Goal: Task Accomplishment & Management: Use online tool/utility

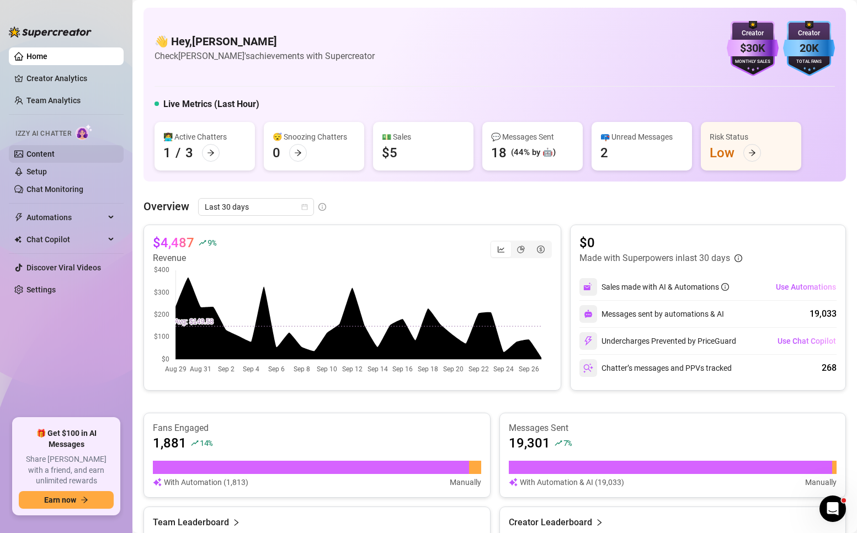
click at [28, 157] on link "Content" at bounding box center [41, 154] width 28 height 9
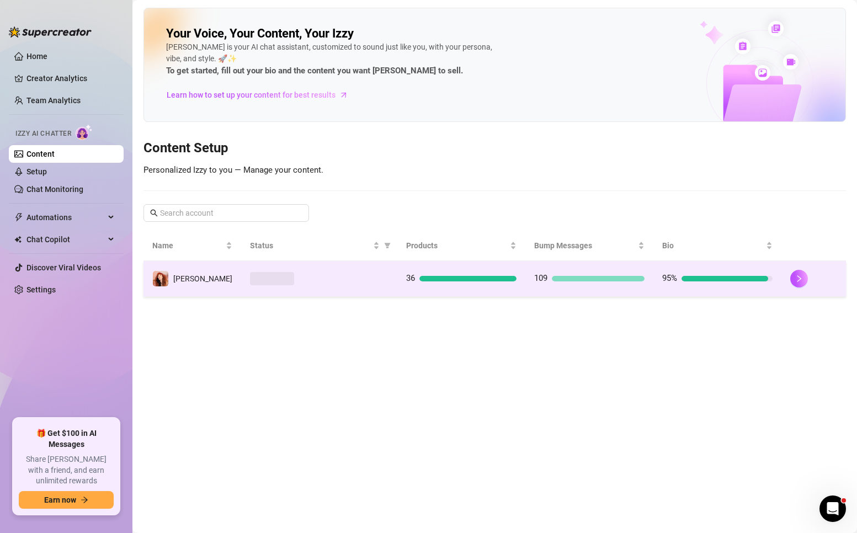
click at [366, 289] on td at bounding box center [319, 279] width 156 height 36
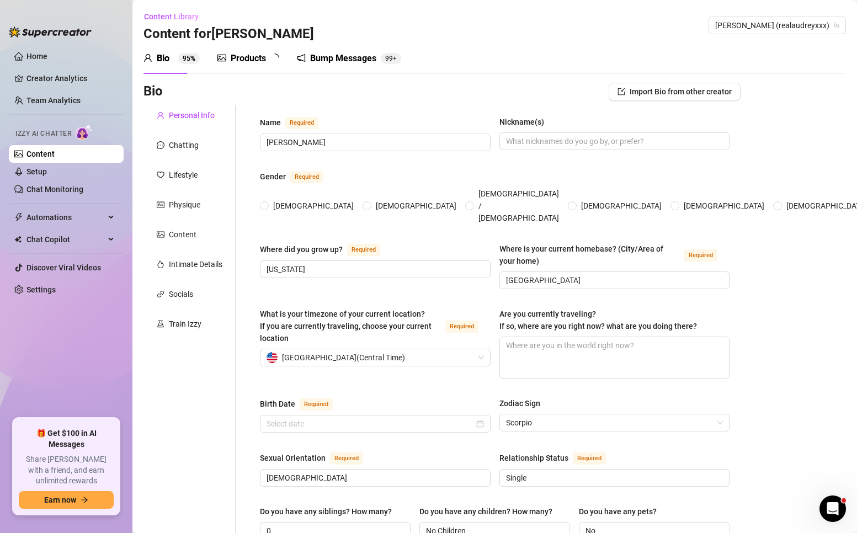
radio input "true"
type input "[DATE]"
click at [340, 56] on div "Bump Messages" at bounding box center [351, 58] width 66 height 13
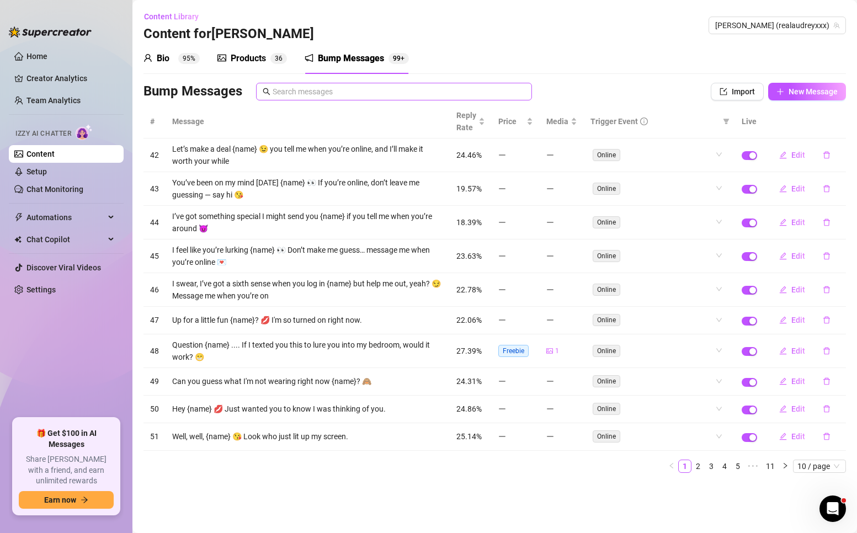
click at [352, 98] on span at bounding box center [394, 92] width 276 height 18
click at [357, 93] on input "text" at bounding box center [399, 92] width 253 height 12
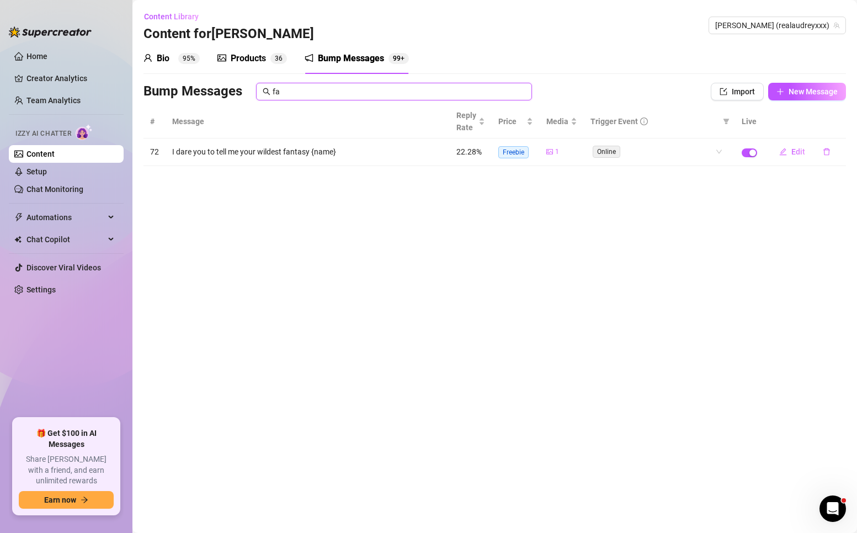
type input "f"
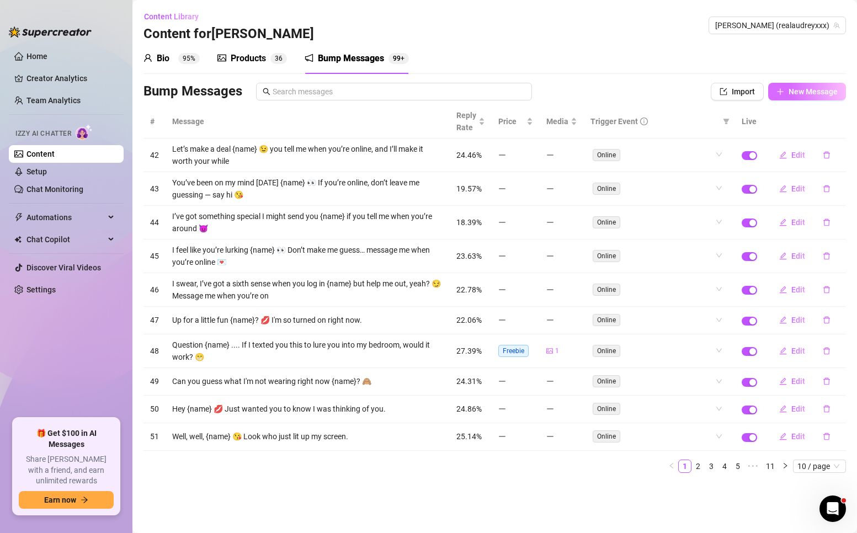
click at [802, 89] on span "New Message" at bounding box center [813, 91] width 49 height 9
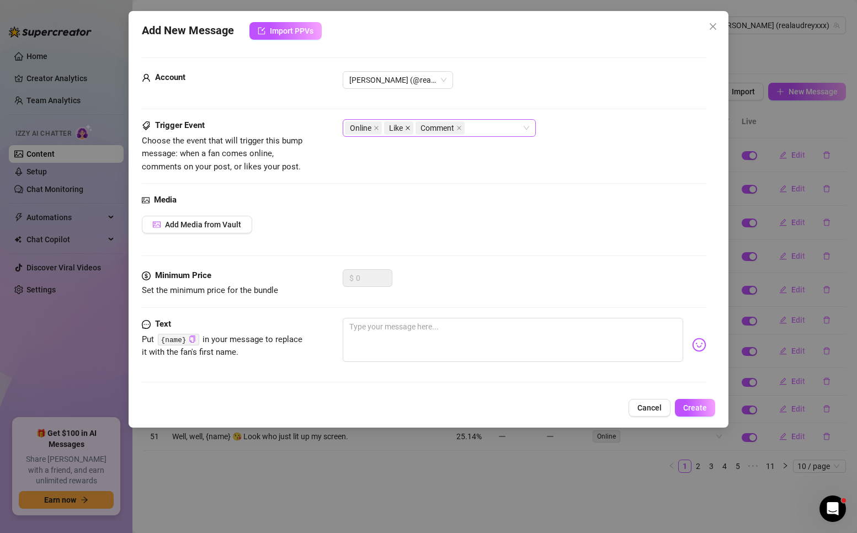
click at [409, 128] on icon "close" at bounding box center [408, 128] width 4 height 4
click at [427, 129] on icon "close" at bounding box center [428, 128] width 6 height 6
click at [380, 308] on div at bounding box center [424, 308] width 565 height 1
click at [359, 330] on textarea at bounding box center [513, 340] width 341 height 44
paste textarea "What’s one fantasy you’ve always wanted to try? 👀"
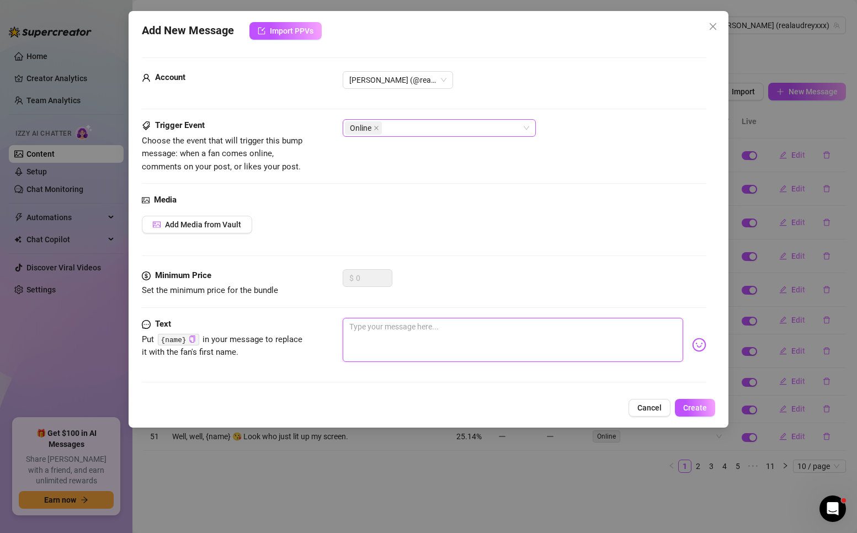
type textarea "What’s one fantasy you’ve always wanted to try? 👀"
click at [512, 330] on textarea "What’s one fantasy you’ve always wanted to try? 👀" at bounding box center [513, 340] width 341 height 44
click at [347, 326] on textarea "What’s one fantasy you’ve always wanted to try? 👀" at bounding box center [513, 340] width 341 height 44
type textarea "TWhat’s one fantasy you’ve always wanted to try? 👀"
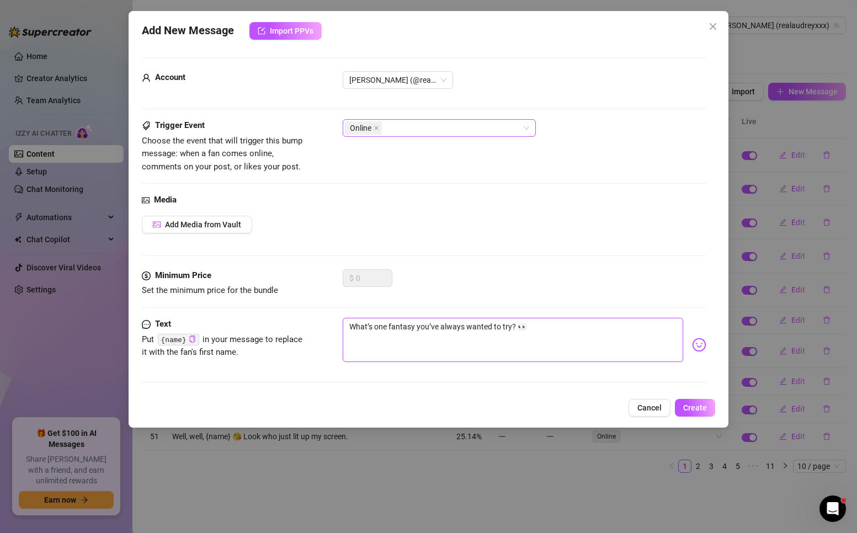
type textarea "TWhat’s one fantasy you’ve always wanted to try? 👀"
type textarea "[PERSON_NAME]’s one fantasy you’ve always wanted to try? 👀"
type textarea "TelWhat’s one fantasy you’ve always wanted to try? 👀"
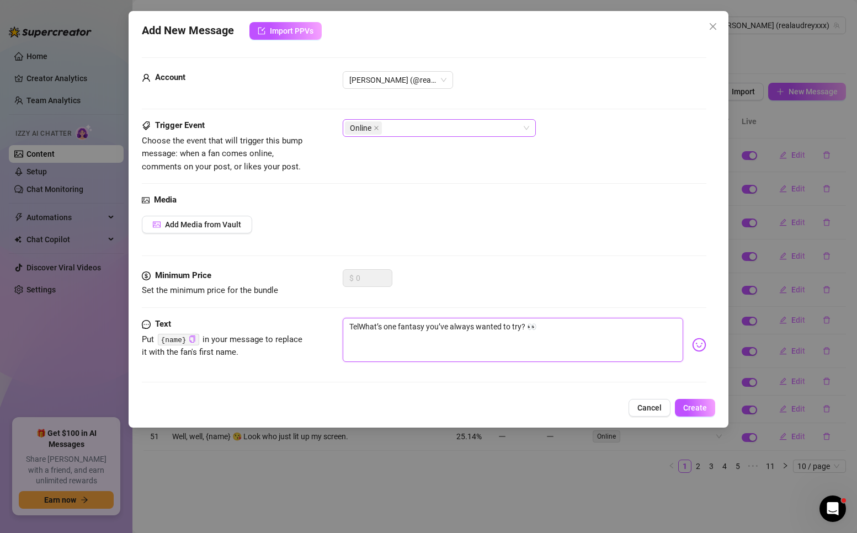
type textarea "TellWhat’s one fantasy you’ve always wanted to try? 👀"
type textarea "Tell What’s one fantasy you’ve always wanted to try? 👀"
type textarea "Tell mWhat’s one fantasy you’ve always wanted to try? 👀"
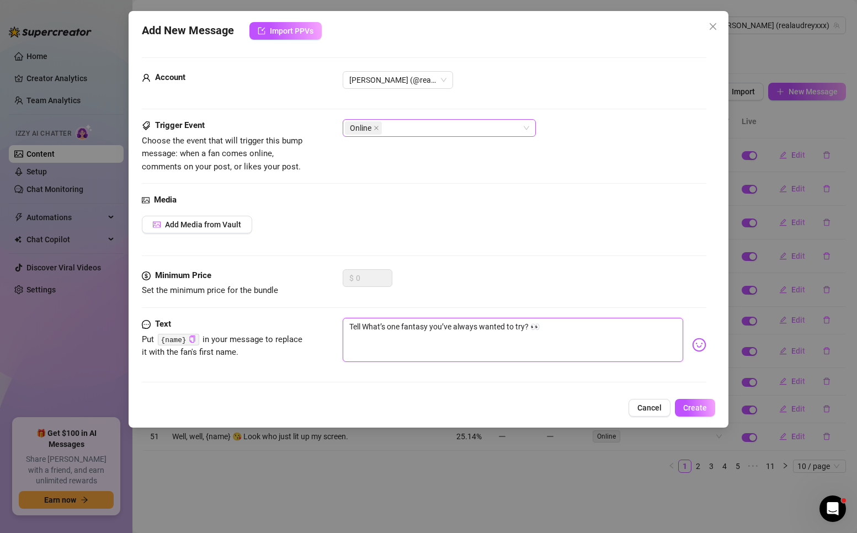
type textarea "Tell mWhat’s one fantasy you’ve always wanted to try? 👀"
type textarea "Tell meWhat’s one fantasy you’ve always wanted to try? 👀"
type textarea "Tell me What’s one fantasy you’ve always wanted to try? 👀"
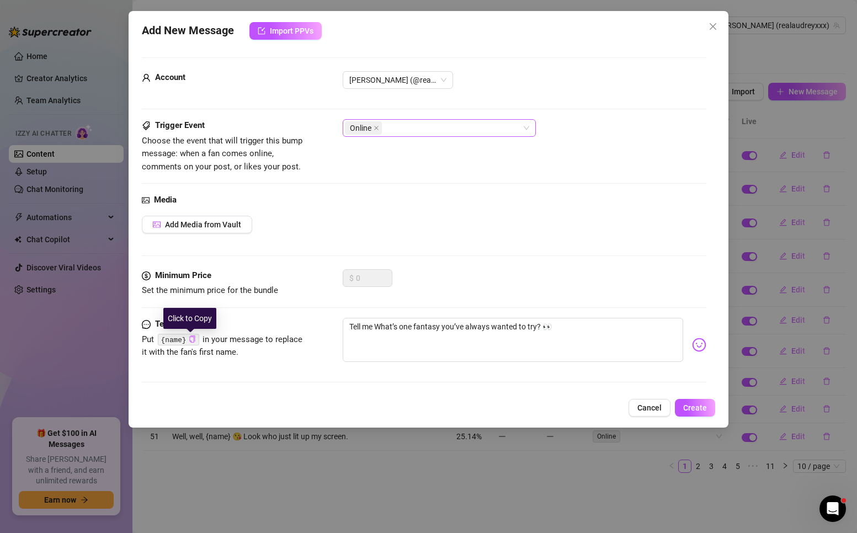
click at [189, 337] on icon "copy" at bounding box center [192, 339] width 7 height 7
click at [380, 329] on textarea "Tell me What’s one fantasy you’ve always wanted to try? 👀" at bounding box center [513, 340] width 341 height 44
click at [375, 329] on textarea "Tell me What’s one fantasy you’ve always wanted to try? 👀" at bounding box center [513, 340] width 341 height 44
paste textarea "{name}"
type textarea "Tell me {name}What’s one fantasy you’ve always wanted to try? 👀"
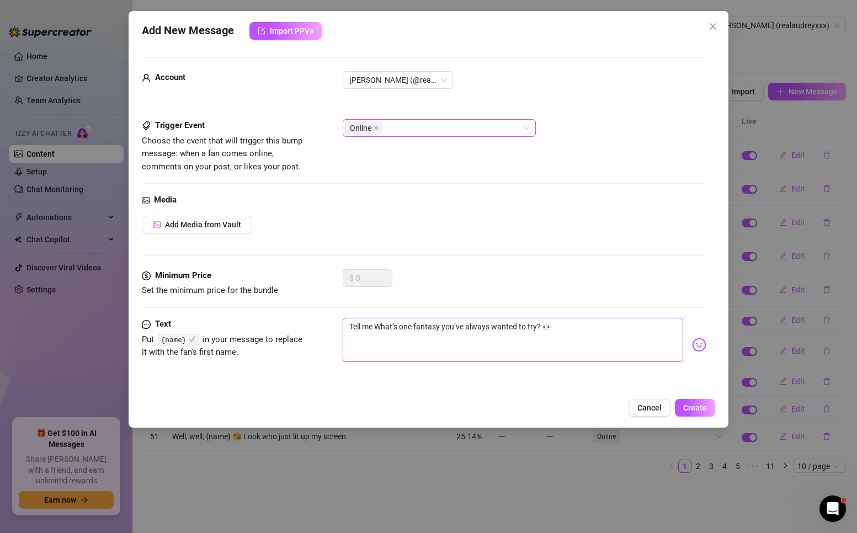
type textarea "Tell me {name}What’s one fantasy you’ve always wanted to try? 👀"
type textarea "Tell me {name},What’s one fantasy you’ve always wanted to try? 👀"
type textarea "Tell me {name}, What’s one fantasy you’ve always wanted to try? 👀"
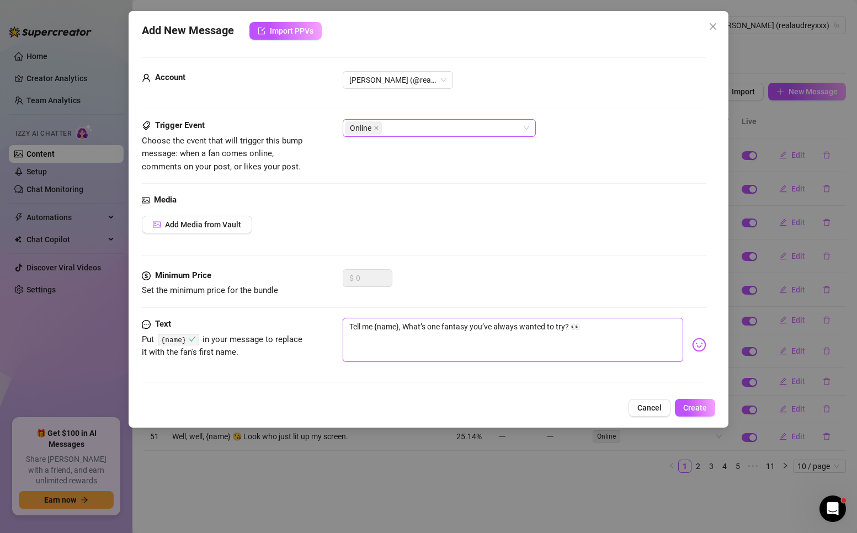
type textarea "Tell me {name}, hat’s one fantasy you’ve always wanted to try? 👀"
type textarea "Tell me {name}, what’s one fantasy you’ve always wanted to try? 👀"
click at [697, 404] on span "Create" at bounding box center [696, 408] width 24 height 9
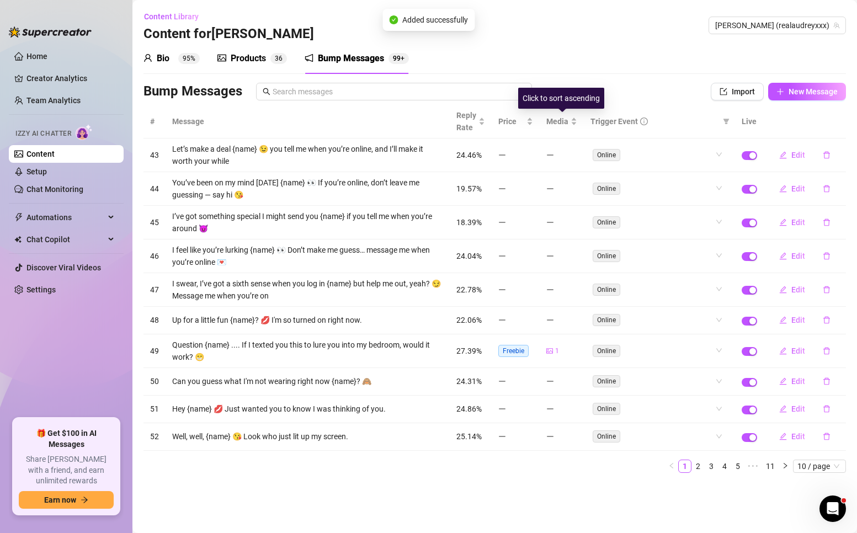
click at [623, 117] on span "Trigger Event" at bounding box center [614, 121] width 47 height 12
click at [638, 120] on div "Trigger Event" at bounding box center [655, 121] width 128 height 12
click at [803, 466] on span "10 / page" at bounding box center [820, 466] width 44 height 12
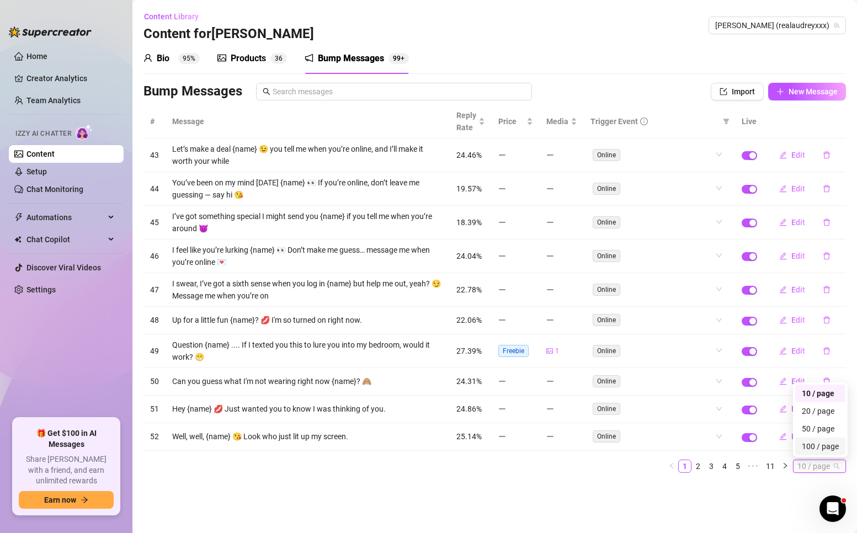
click at [806, 452] on div "100 / page" at bounding box center [820, 447] width 37 height 12
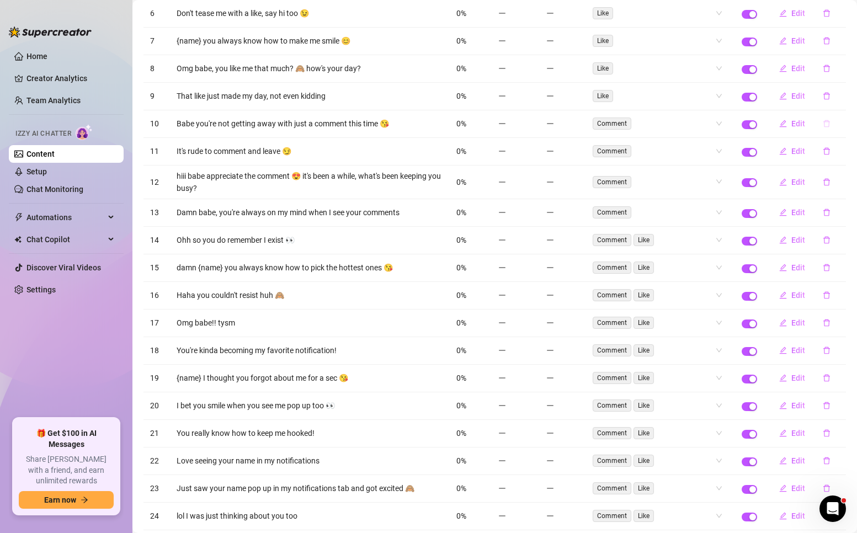
scroll to position [2043, 0]
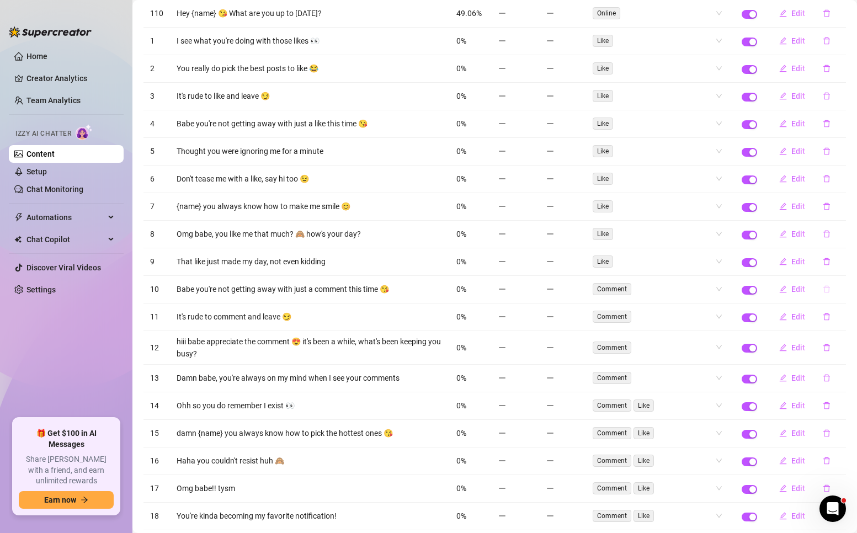
click at [823, 293] on icon "delete" at bounding box center [827, 289] width 8 height 8
click at [836, 272] on button "Yes" at bounding box center [838, 266] width 21 height 13
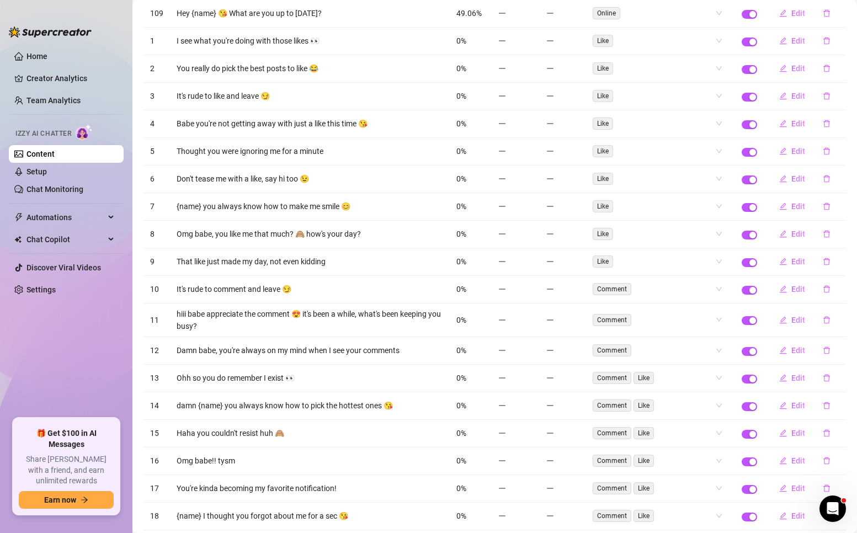
click at [823, 293] on icon "delete" at bounding box center [827, 289] width 8 height 8
click at [843, 268] on span "Yes" at bounding box center [837, 266] width 13 height 9
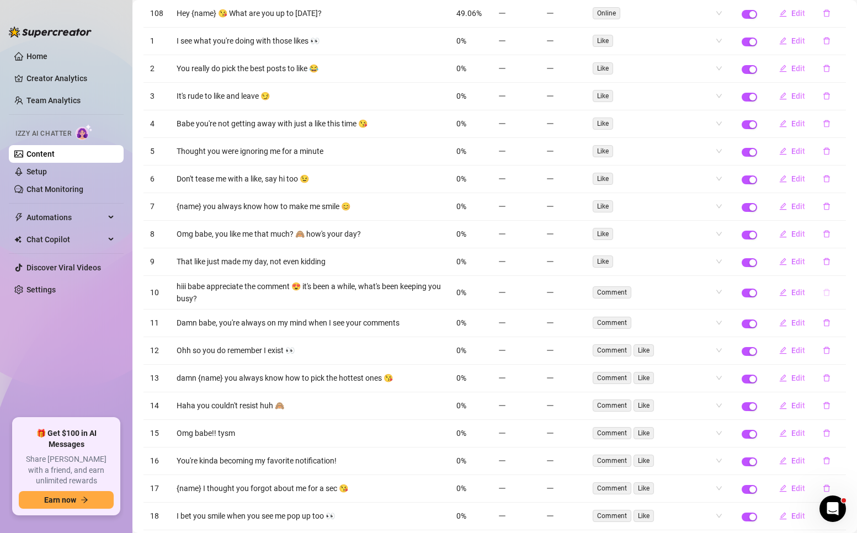
click at [823, 296] on icon "delete" at bounding box center [827, 293] width 8 height 8
click at [833, 275] on button "Yes" at bounding box center [838, 269] width 21 height 13
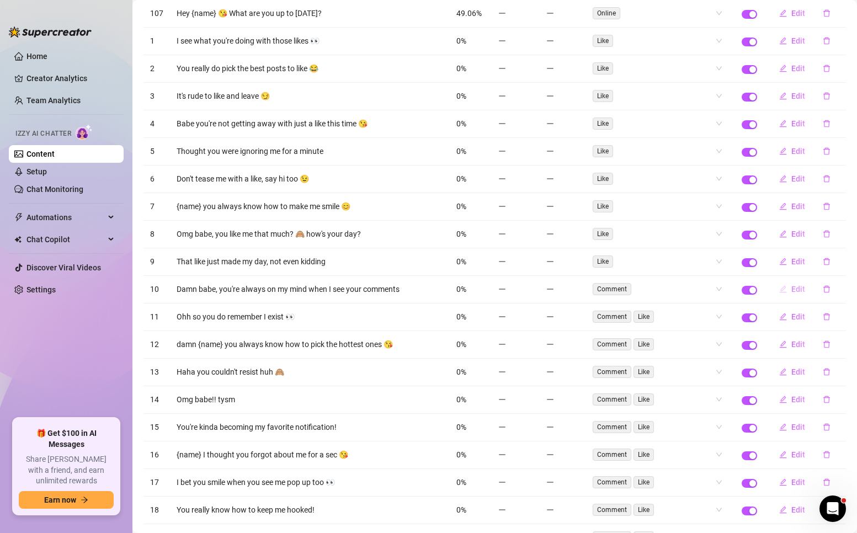
click at [804, 298] on button "Edit" at bounding box center [793, 289] width 44 height 18
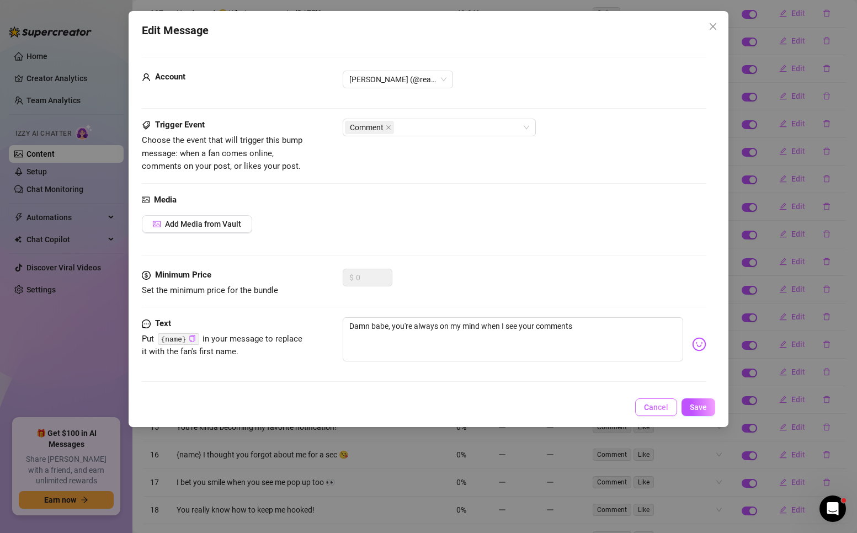
click at [648, 407] on span "Cancel" at bounding box center [656, 407] width 24 height 9
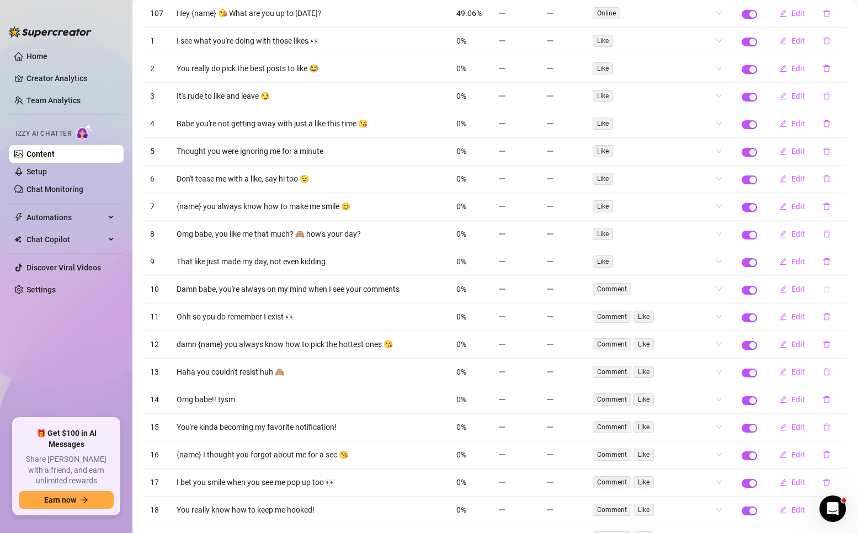
click at [823, 293] on icon "delete" at bounding box center [827, 289] width 8 height 8
click at [840, 266] on span "Yes" at bounding box center [837, 266] width 13 height 9
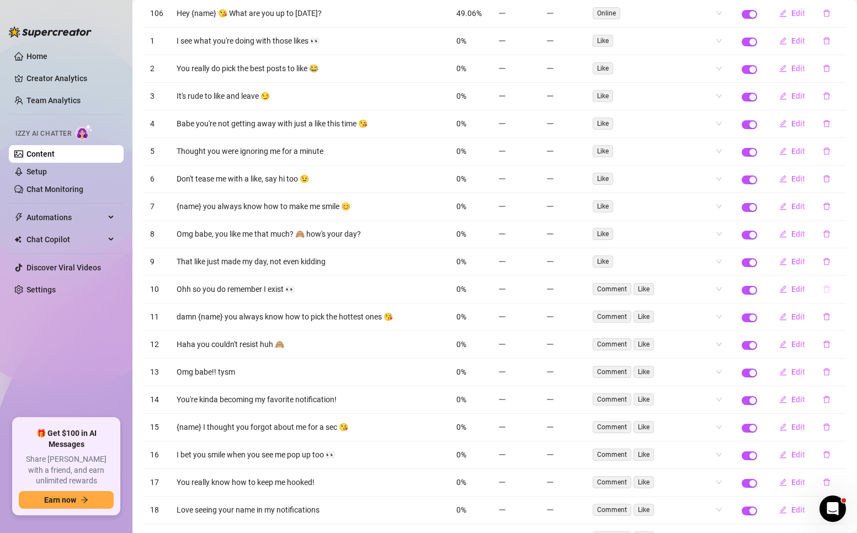
click at [823, 293] on icon "delete" at bounding box center [827, 289] width 8 height 8
click at [845, 262] on span "Yes" at bounding box center [837, 266] width 13 height 9
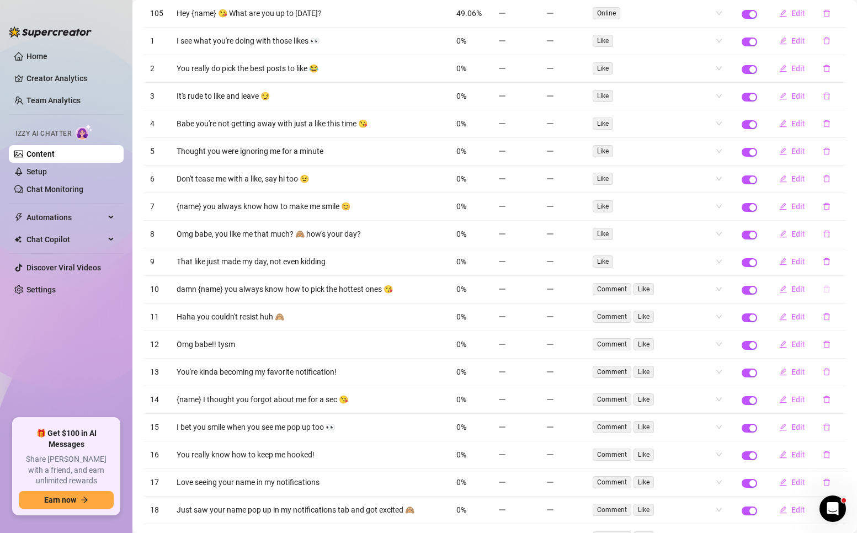
click at [823, 293] on icon "delete" at bounding box center [827, 289] width 8 height 8
click at [840, 267] on span "Yes" at bounding box center [837, 266] width 13 height 9
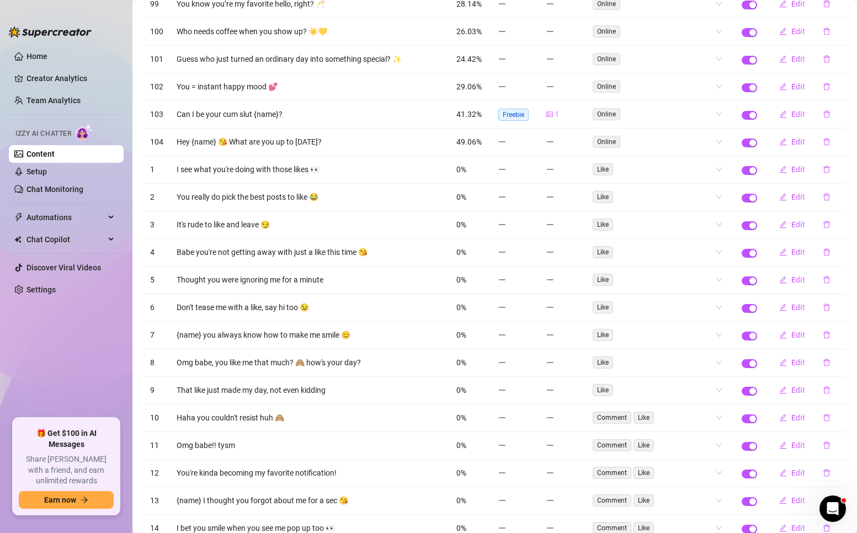
scroll to position [1877, 0]
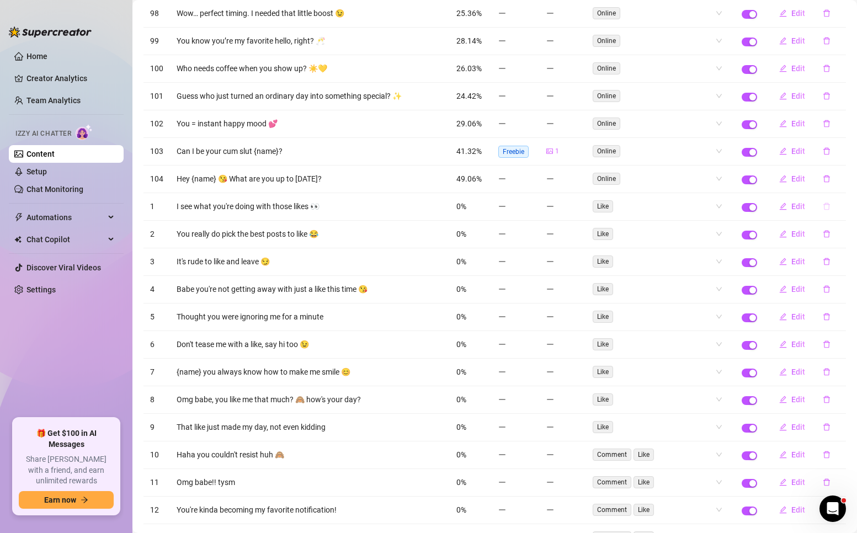
click at [823, 211] on button "button" at bounding box center [826, 207] width 25 height 18
click at [836, 183] on span "Yes" at bounding box center [837, 183] width 13 height 9
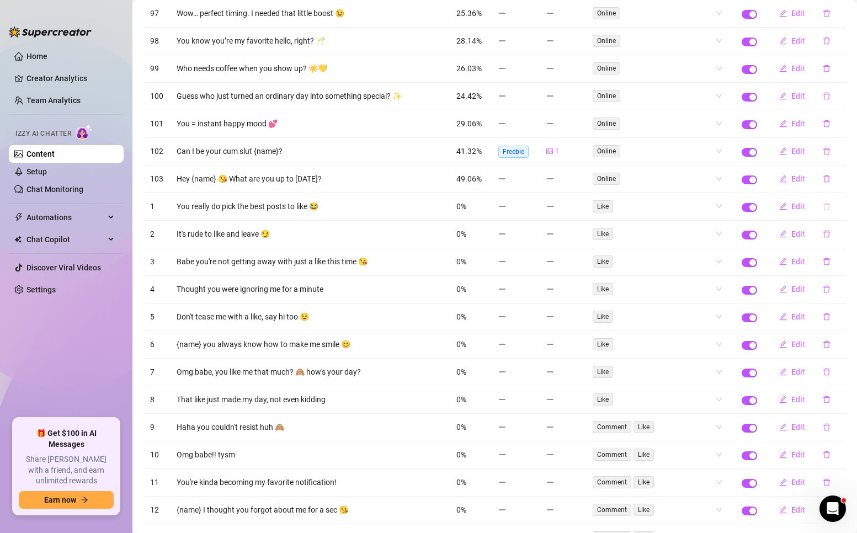
click at [822, 213] on button "button" at bounding box center [826, 207] width 25 height 18
drag, startPoint x: 836, startPoint y: 188, endPoint x: 825, endPoint y: 216, distance: 30.2
click at [836, 190] on button "Yes" at bounding box center [838, 183] width 21 height 13
click at [823, 258] on icon "delete" at bounding box center [827, 262] width 8 height 8
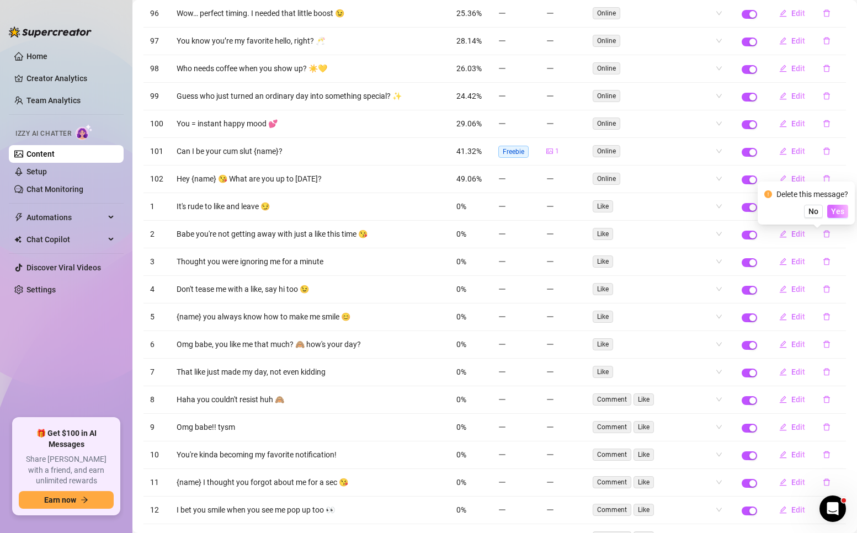
click at [837, 210] on span "Yes" at bounding box center [837, 211] width 13 height 9
click at [823, 285] on icon "delete" at bounding box center [827, 289] width 8 height 8
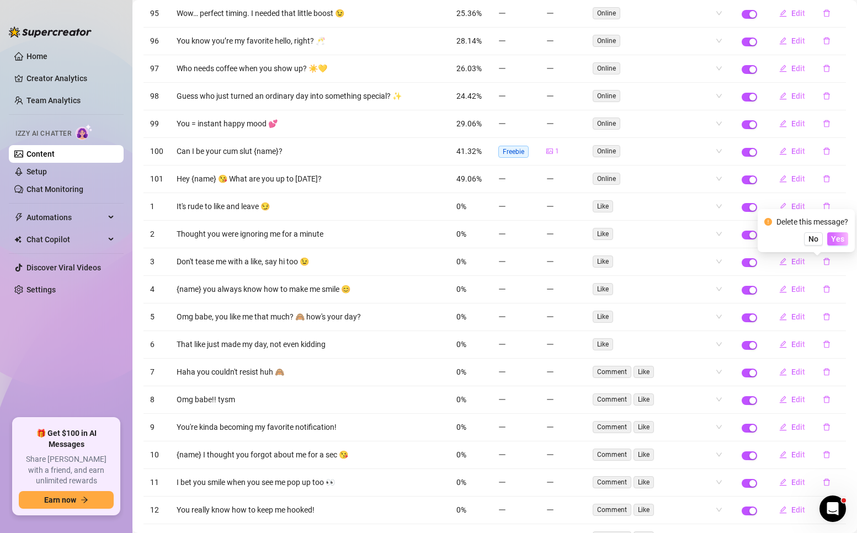
click at [831, 243] on button "Yes" at bounding box center [838, 238] width 21 height 13
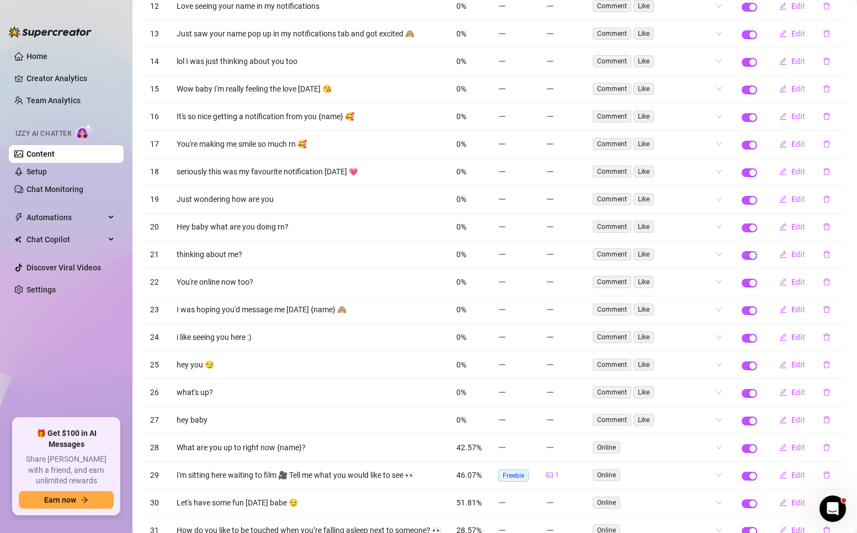
scroll to position [2466, 0]
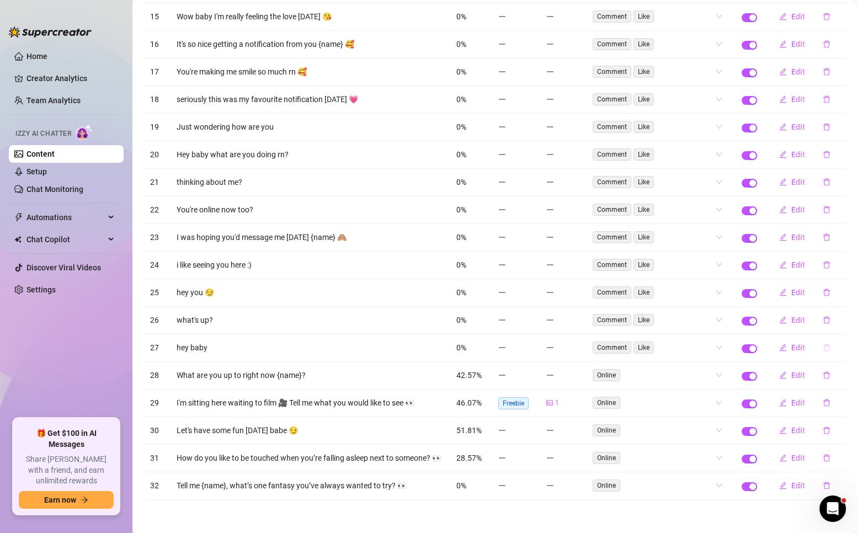
click at [823, 344] on icon "delete" at bounding box center [827, 348] width 8 height 8
drag, startPoint x: 840, startPoint y: 311, endPoint x: 830, endPoint y: 304, distance: 12.3
click at [840, 311] on span "Yes" at bounding box center [837, 313] width 13 height 9
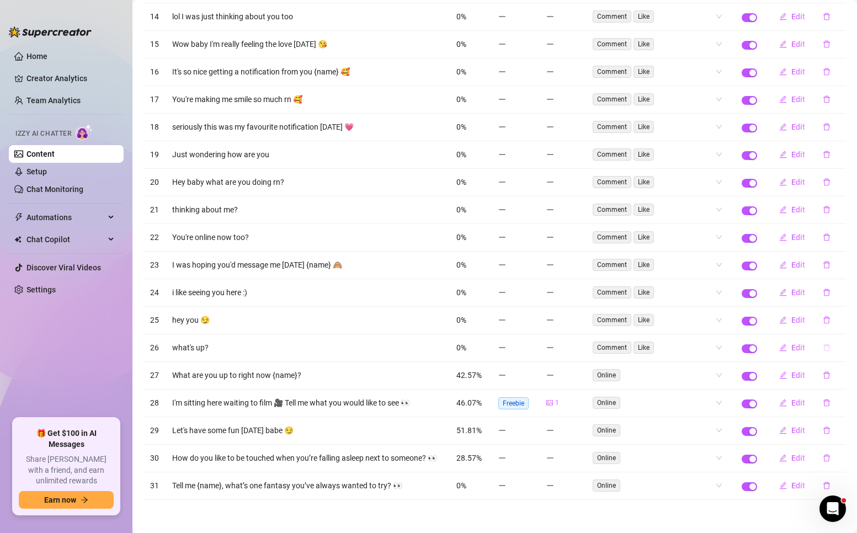
scroll to position [2438, 0]
click at [819, 311] on button "button" at bounding box center [826, 320] width 25 height 18
click at [834, 289] on span "Yes" at bounding box center [837, 285] width 13 height 9
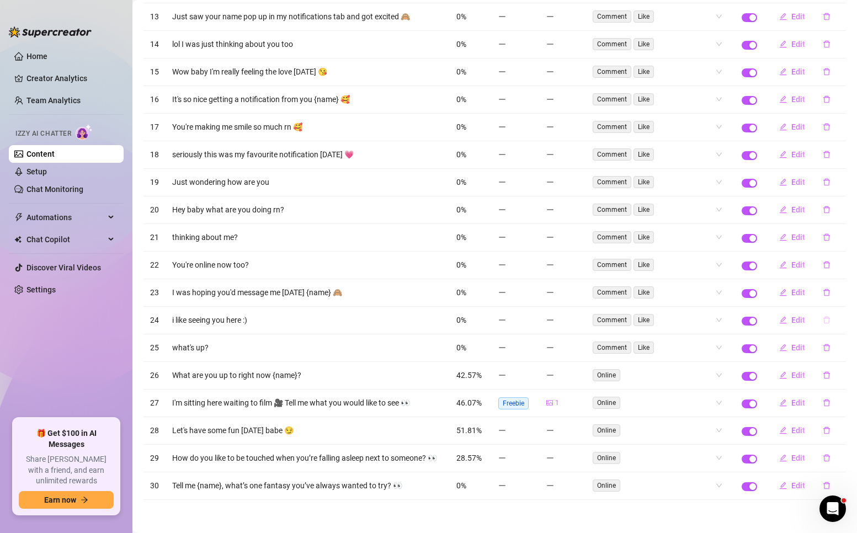
scroll to position [2410, 0]
click at [822, 311] on button "button" at bounding box center [826, 320] width 25 height 18
click at [839, 277] on div "Delete this message? No Yes" at bounding box center [807, 277] width 84 height 30
click at [834, 290] on span "Yes" at bounding box center [837, 285] width 13 height 9
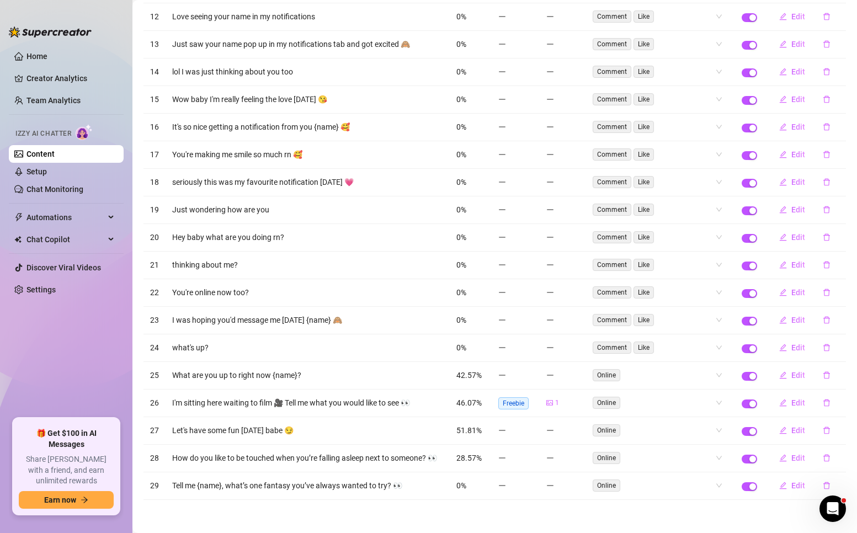
scroll to position [2383, 0]
click at [824, 317] on icon "delete" at bounding box center [827, 320] width 7 height 7
click at [843, 281] on span "Yes" at bounding box center [837, 285] width 13 height 9
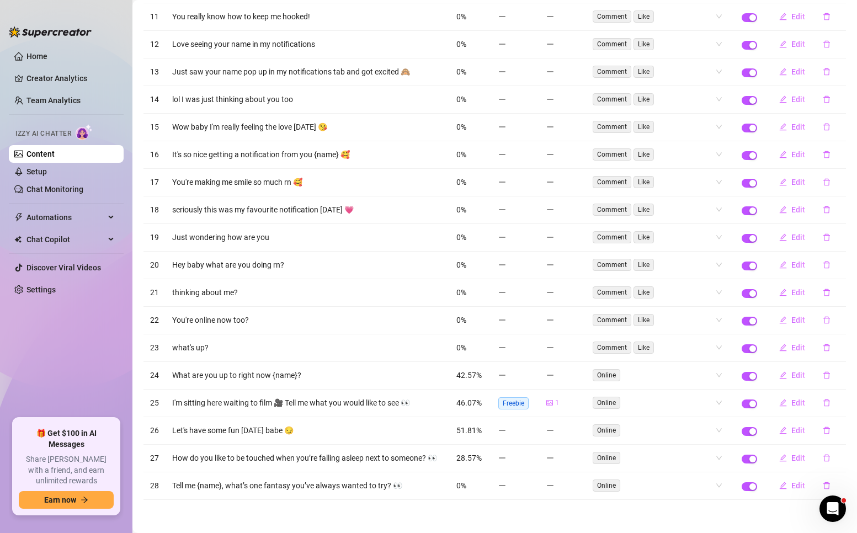
scroll to position [2355, 0]
click at [823, 344] on icon "delete" at bounding box center [827, 348] width 8 height 8
click at [839, 316] on span "Yes" at bounding box center [837, 313] width 13 height 9
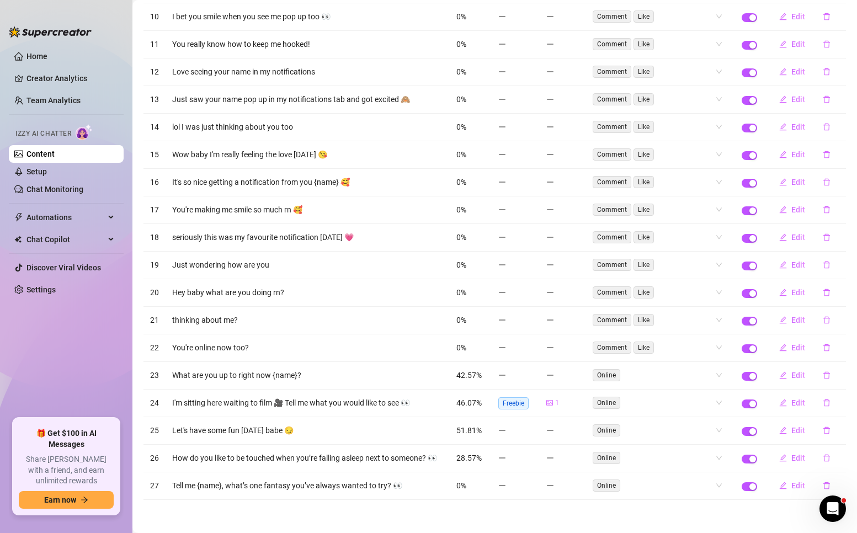
scroll to position [2328, 0]
click at [822, 317] on button "button" at bounding box center [826, 320] width 25 height 18
drag, startPoint x: 851, startPoint y: 286, endPoint x: 816, endPoint y: 254, distance: 47.3
click at [849, 287] on button "Yes" at bounding box center [838, 285] width 21 height 13
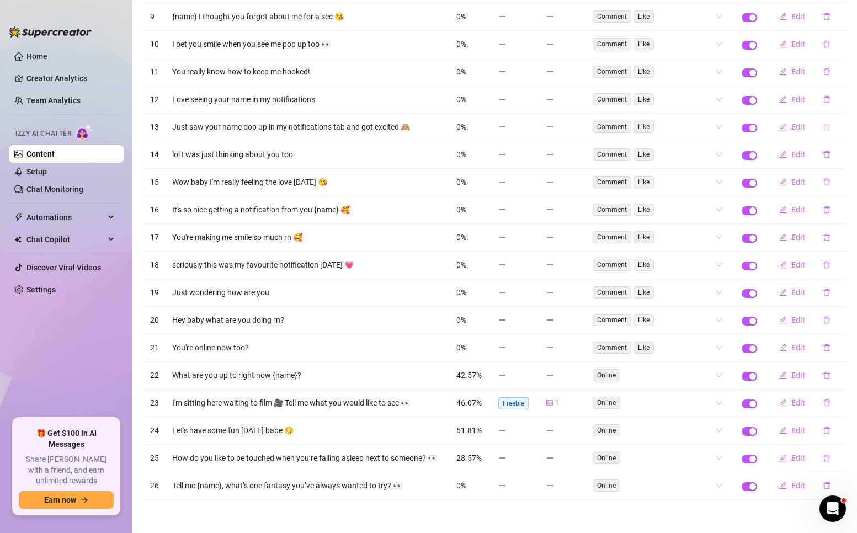
scroll to position [2300, 0]
click at [822, 121] on button "button" at bounding box center [826, 127] width 25 height 18
click at [839, 97] on span "Yes" at bounding box center [837, 92] width 13 height 9
click at [824, 124] on icon "delete" at bounding box center [827, 127] width 7 height 7
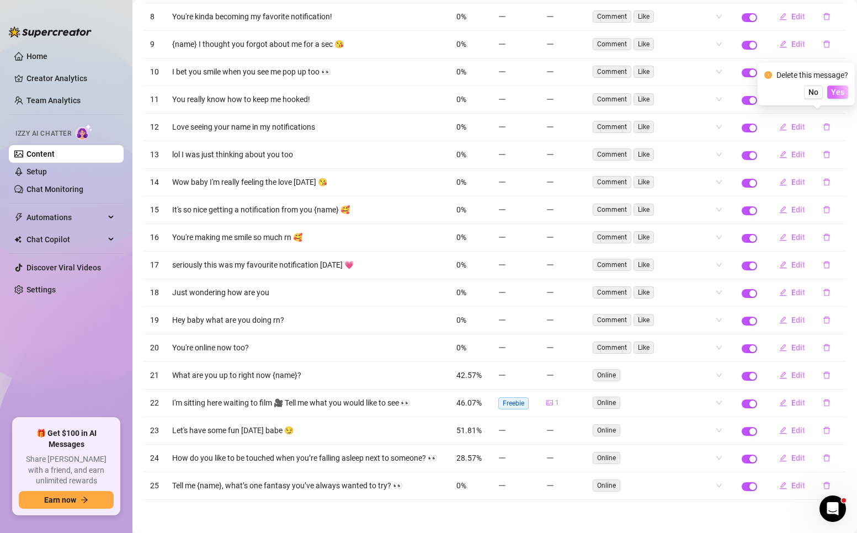
click at [844, 96] on span "Yes" at bounding box center [837, 92] width 13 height 9
click at [823, 118] on button "button" at bounding box center [826, 127] width 25 height 18
click at [840, 91] on span "Yes" at bounding box center [837, 92] width 13 height 9
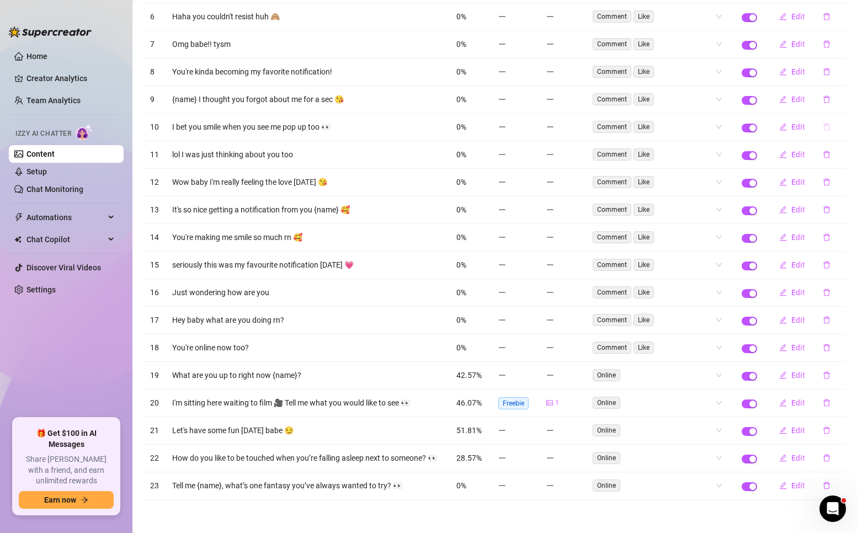
scroll to position [2217, 0]
click at [824, 124] on icon "delete" at bounding box center [827, 127] width 7 height 7
click at [838, 99] on div "Delete this message? No Yes" at bounding box center [806, 83] width 97 height 43
click at [847, 92] on button "Yes" at bounding box center [838, 92] width 21 height 13
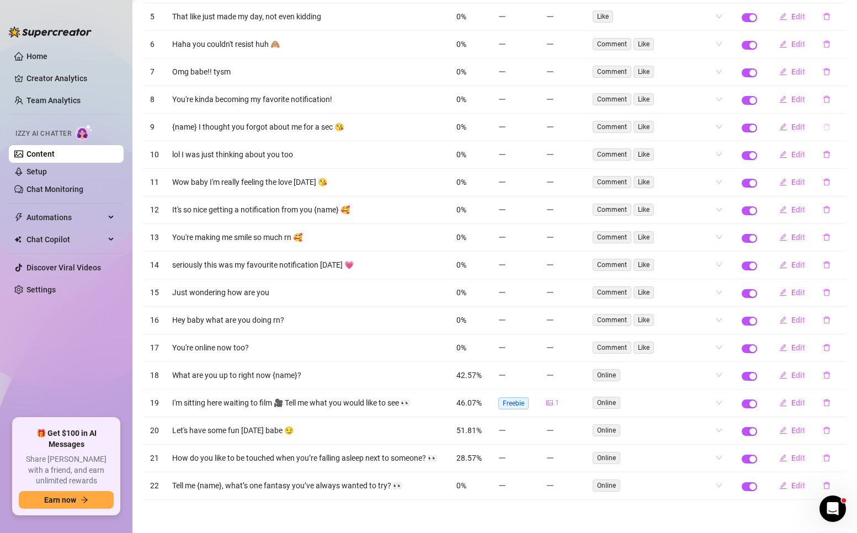
click at [823, 123] on icon "delete" at bounding box center [827, 127] width 8 height 8
click at [845, 88] on span "Yes" at bounding box center [837, 92] width 13 height 9
click at [814, 118] on button "button" at bounding box center [826, 127] width 25 height 18
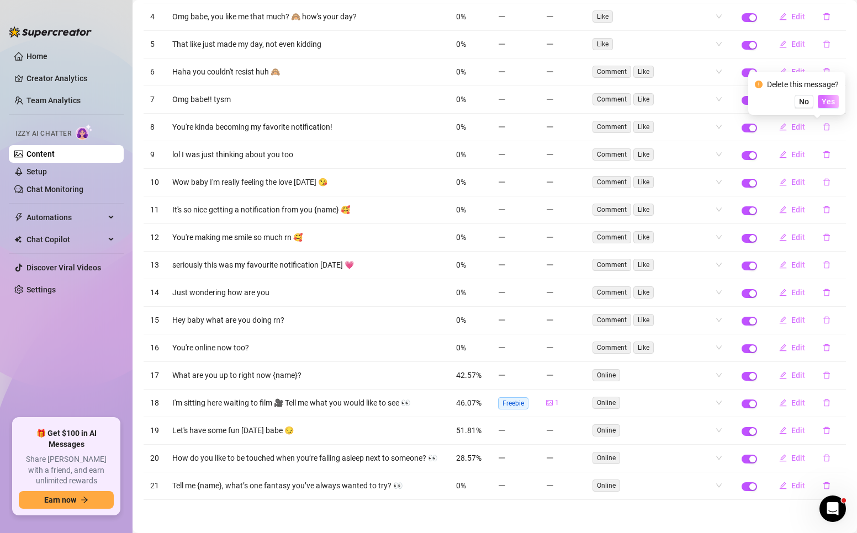
click at [838, 99] on button "Yes" at bounding box center [828, 101] width 21 height 13
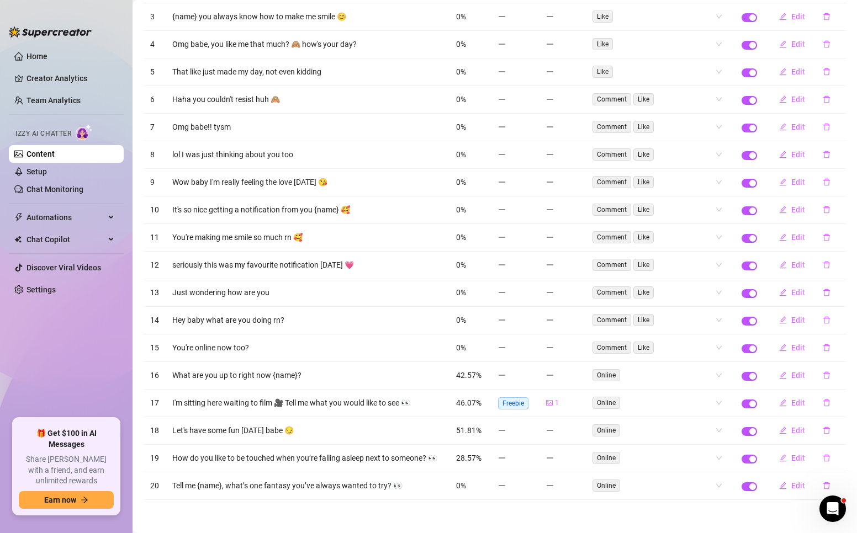
scroll to position [2134, 0]
click at [823, 97] on icon "delete" at bounding box center [826, 99] width 7 height 7
click at [838, 63] on span "Yes" at bounding box center [837, 64] width 13 height 9
drag, startPoint x: 815, startPoint y: 95, endPoint x: 815, endPoint y: 118, distance: 22.6
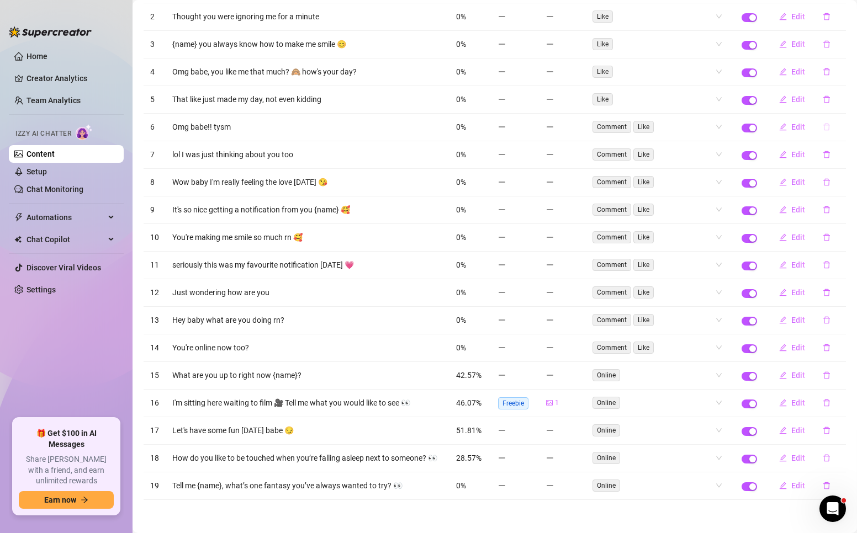
click at [823, 124] on icon "delete" at bounding box center [826, 127] width 7 height 7
click at [835, 97] on span "Yes" at bounding box center [837, 92] width 13 height 9
drag, startPoint x: 818, startPoint y: 121, endPoint x: 818, endPoint y: 145, distance: 24.3
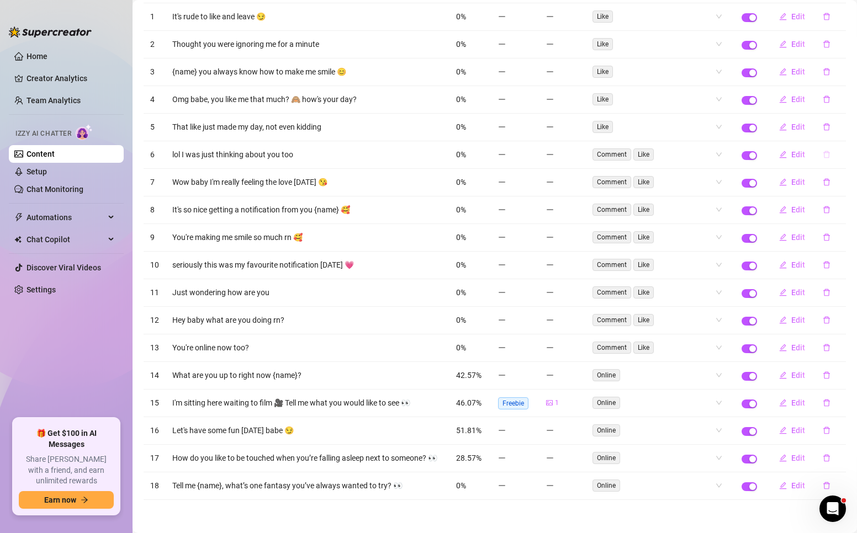
click at [818, 146] on button "button" at bounding box center [826, 155] width 25 height 18
click at [841, 124] on span "Yes" at bounding box center [837, 119] width 13 height 9
drag, startPoint x: 816, startPoint y: 147, endPoint x: 816, endPoint y: 168, distance: 20.4
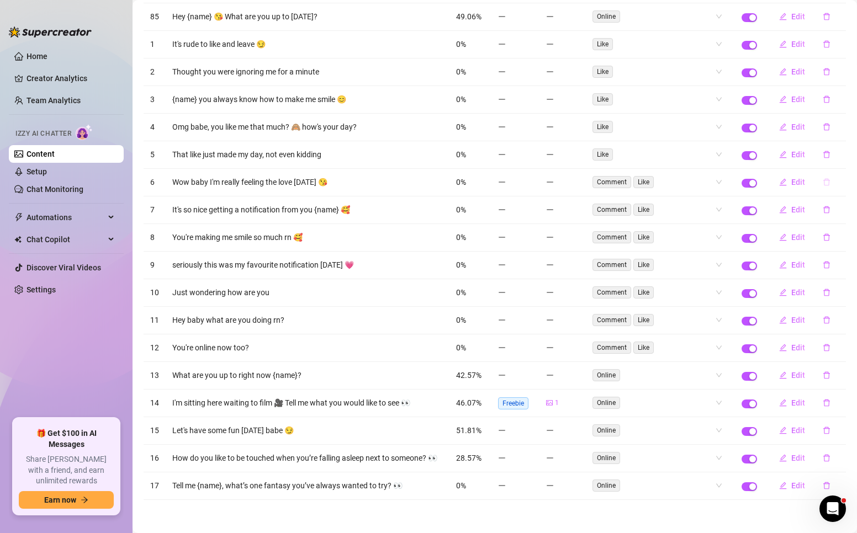
click at [816, 173] on button "button" at bounding box center [826, 182] width 25 height 18
click at [851, 136] on div "Delete this message? No Yes" at bounding box center [805, 139] width 97 height 43
click at [842, 145] on span "Yes" at bounding box center [837, 147] width 13 height 9
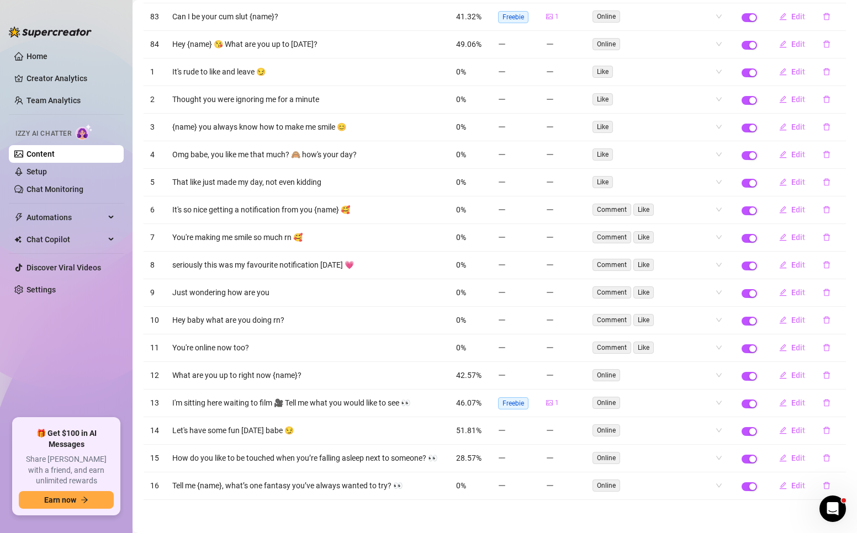
scroll to position [2024, 0]
click at [820, 209] on button "button" at bounding box center [826, 210] width 25 height 18
click at [833, 182] on div "Delete this message? No Yes" at bounding box center [805, 166] width 97 height 43
click at [835, 179] on span "Yes" at bounding box center [837, 175] width 13 height 9
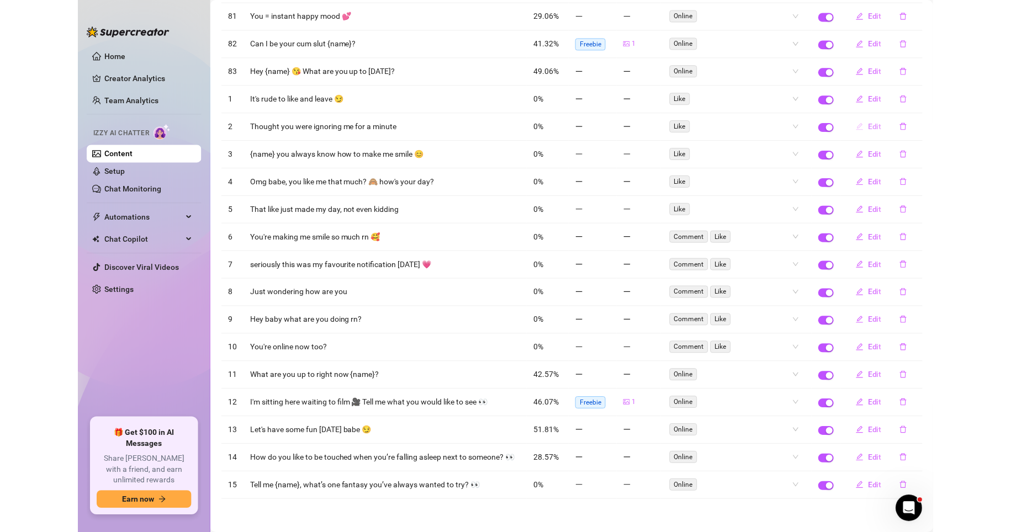
scroll to position [1931, 0]
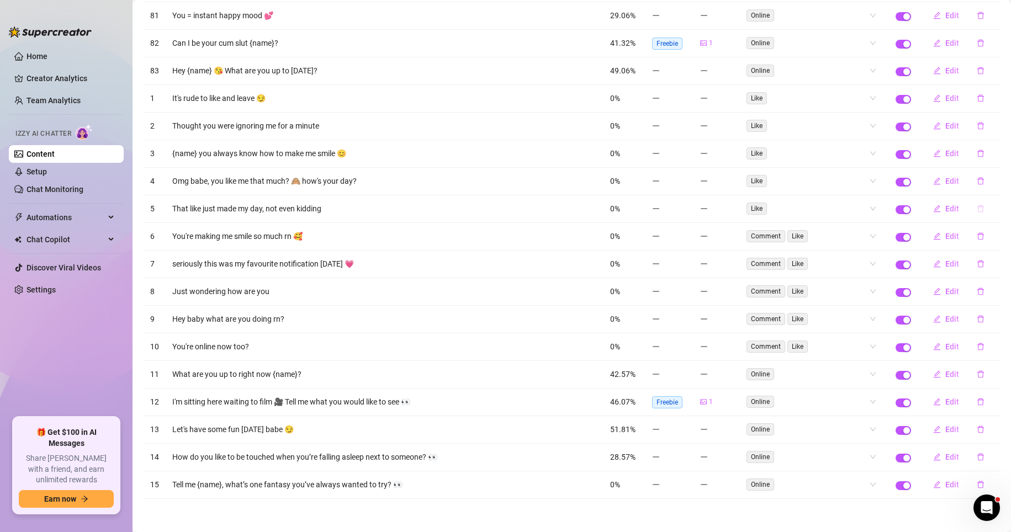
click at [857, 208] on icon "delete" at bounding box center [981, 209] width 8 height 8
click at [857, 177] on span "Yes" at bounding box center [991, 180] width 13 height 9
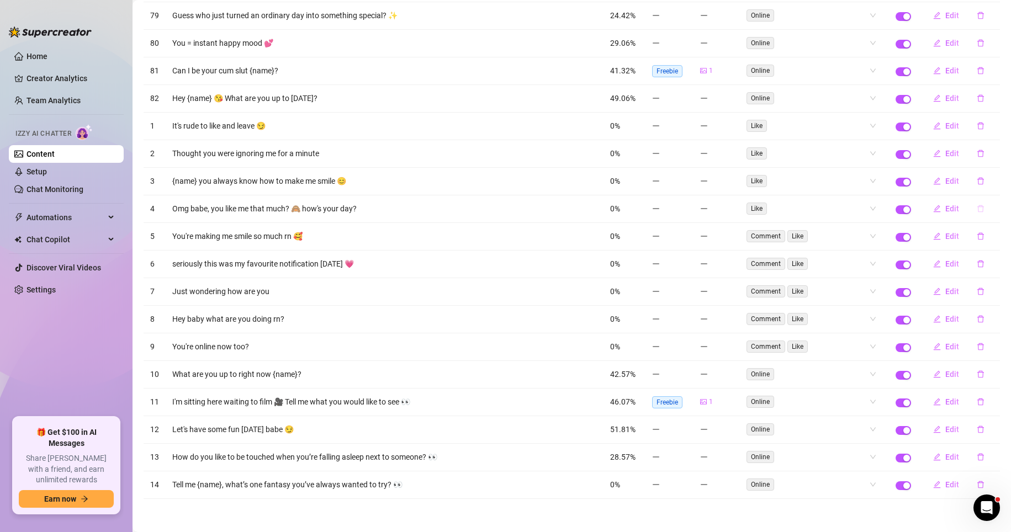
scroll to position [1903, 0]
click at [857, 209] on icon "delete" at bounding box center [981, 209] width 8 height 8
click at [857, 181] on span "Yes" at bounding box center [991, 180] width 13 height 9
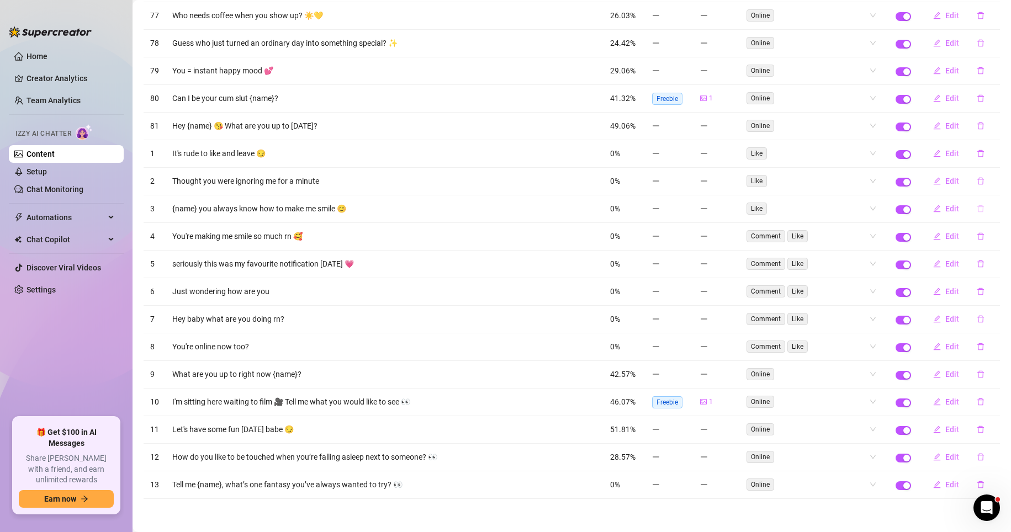
scroll to position [1875, 0]
click at [857, 207] on icon "delete" at bounding box center [980, 208] width 7 height 7
click at [857, 184] on span "Yes" at bounding box center [991, 180] width 13 height 9
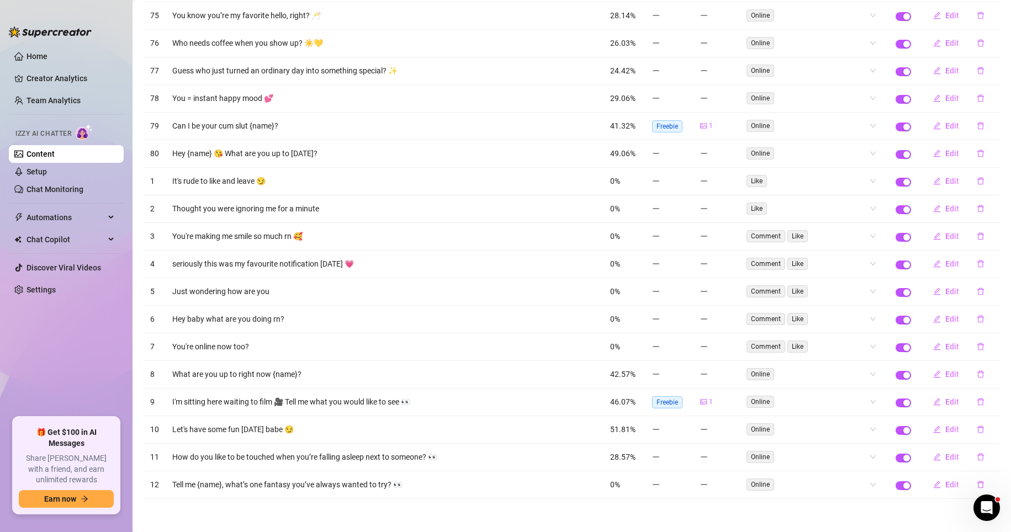
scroll to position [1848, 0]
click at [857, 208] on icon "delete" at bounding box center [981, 209] width 8 height 8
click at [857, 181] on span "Yes" at bounding box center [991, 180] width 13 height 9
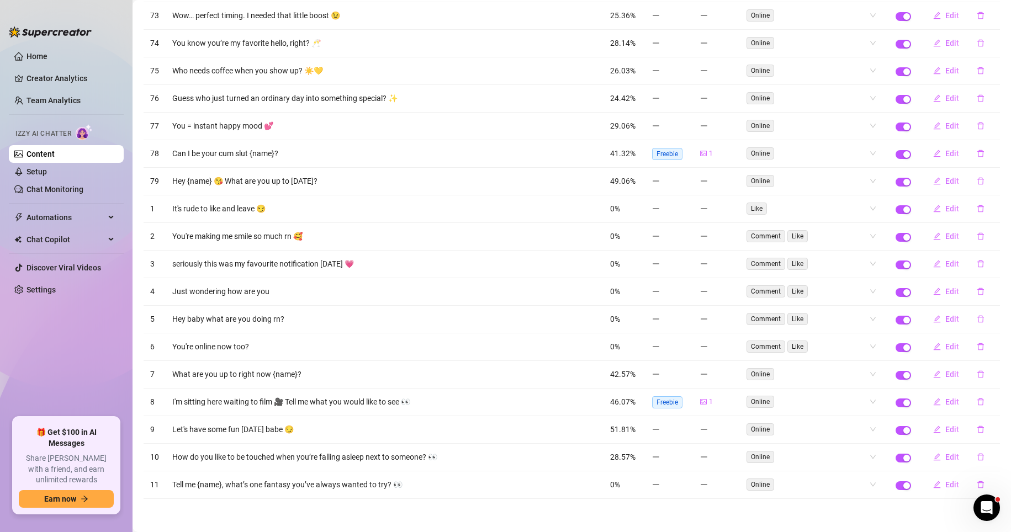
scroll to position [1820, 0]
click at [857, 211] on icon "delete" at bounding box center [981, 209] width 8 height 8
click at [857, 178] on span "Yes" at bounding box center [991, 180] width 13 height 9
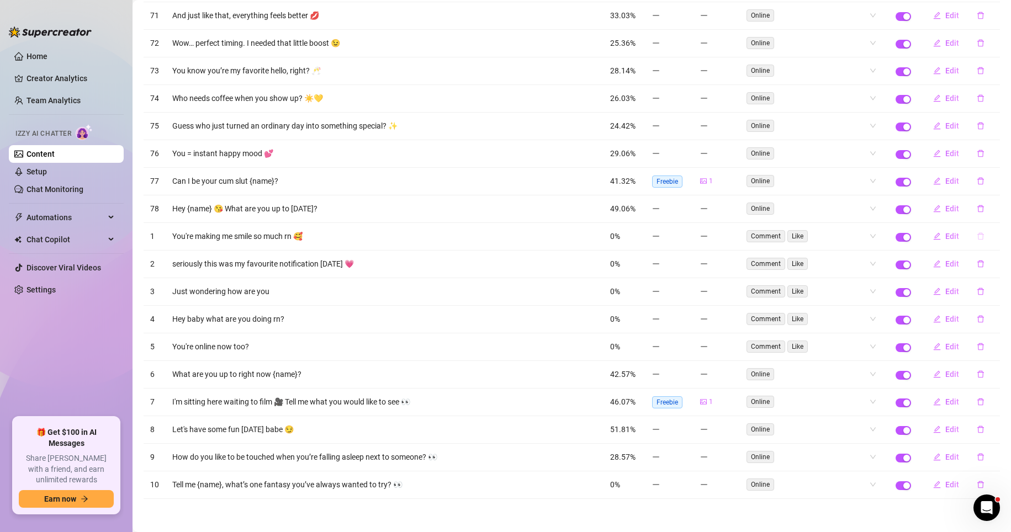
scroll to position [1793, 0]
click at [857, 235] on icon "delete" at bounding box center [980, 236] width 7 height 7
click at [857, 208] on span "Yes" at bounding box center [991, 207] width 13 height 9
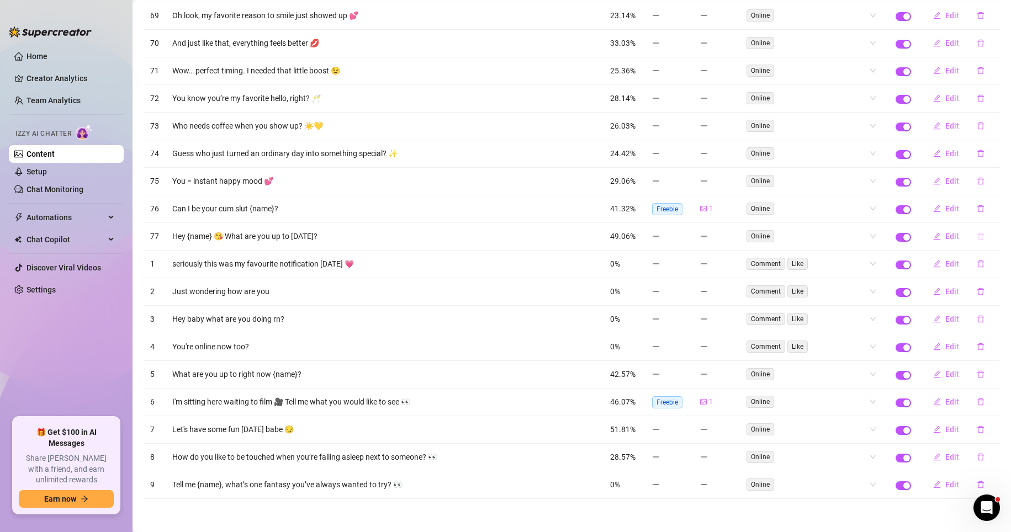
scroll to position [1765, 0]
drag, startPoint x: 973, startPoint y: 233, endPoint x: 969, endPoint y: 263, distance: 30.0
click at [857, 263] on icon "delete" at bounding box center [981, 264] width 8 height 8
click at [857, 233] on span "Yes" at bounding box center [991, 235] width 13 height 9
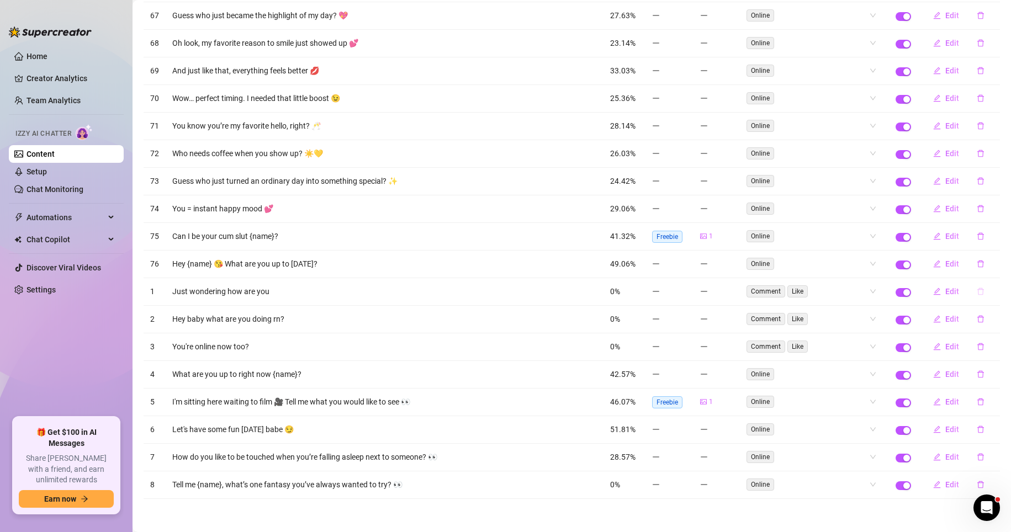
scroll to position [1737, 0]
click at [857, 289] on icon "delete" at bounding box center [981, 292] width 8 height 8
click at [857, 261] on button "Yes" at bounding box center [991, 262] width 21 height 13
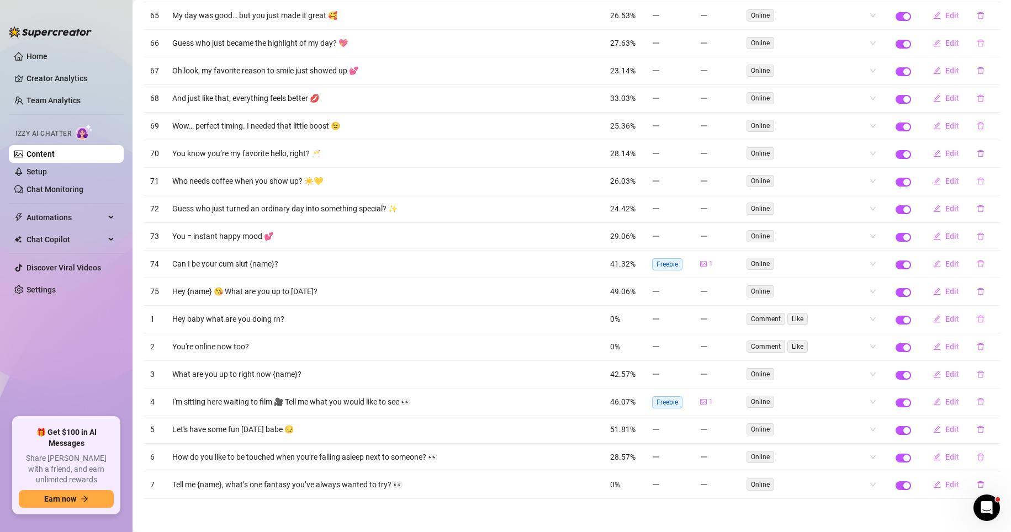
scroll to position [1710, 0]
click at [857, 315] on icon "delete" at bounding box center [981, 319] width 8 height 8
click at [857, 288] on span "Yes" at bounding box center [991, 290] width 13 height 9
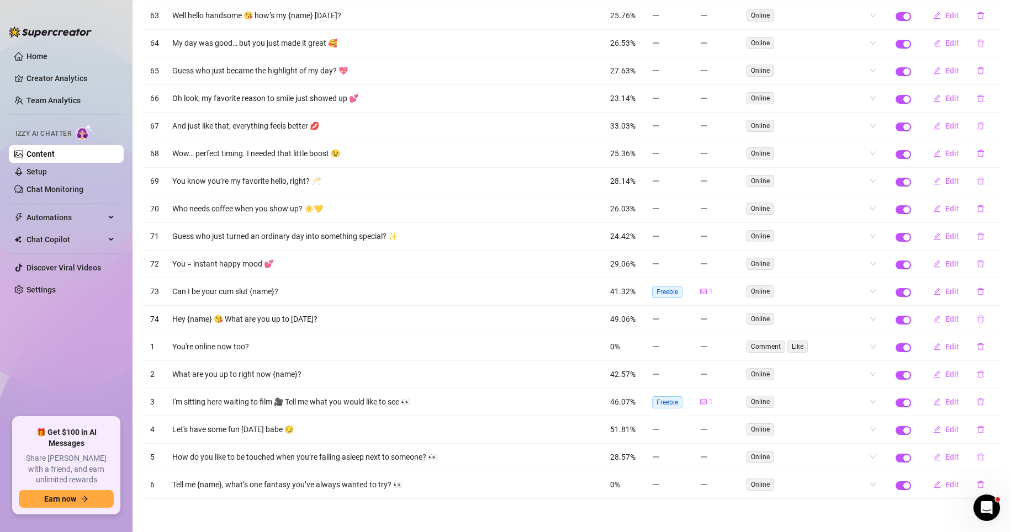
scroll to position [1682, 0]
click at [857, 345] on icon "delete" at bounding box center [980, 346] width 7 height 7
click at [857, 315] on span "Yes" at bounding box center [991, 318] width 13 height 9
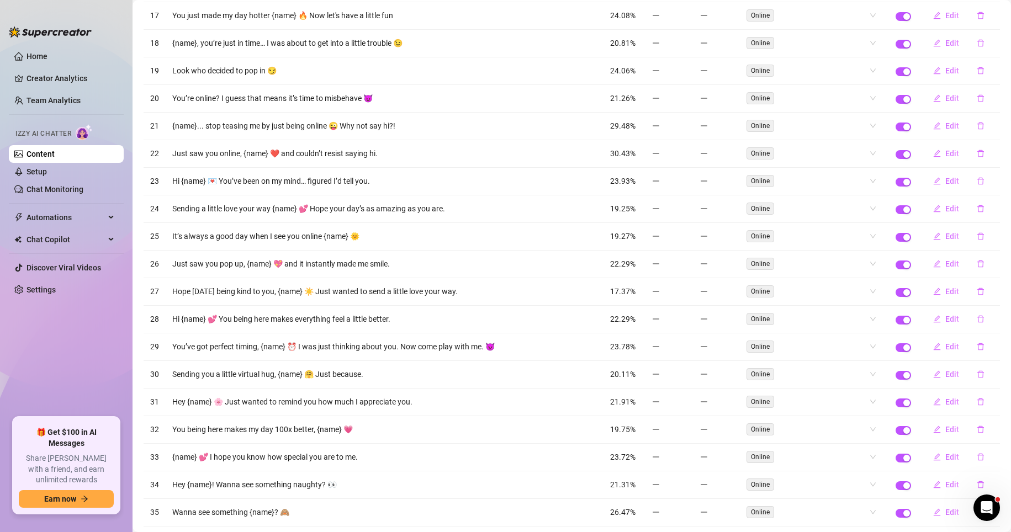
scroll to position [0, 0]
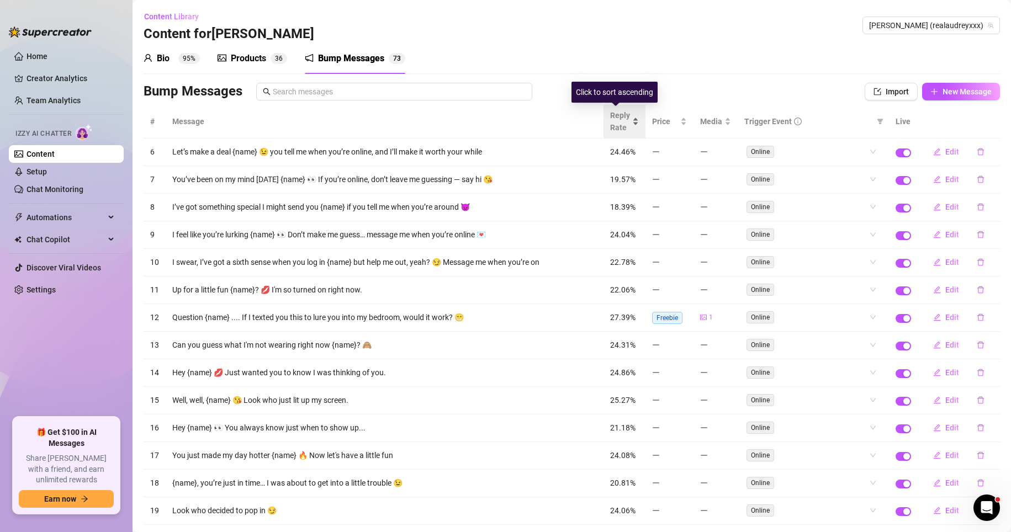
click at [615, 124] on span "Reply Rate" at bounding box center [620, 121] width 20 height 24
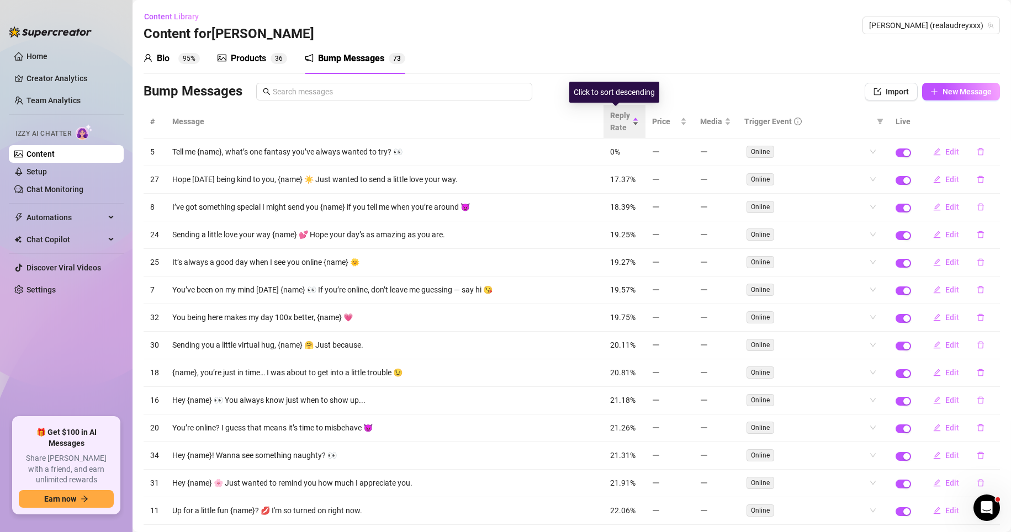
click at [615, 124] on span "Reply Rate" at bounding box center [620, 121] width 20 height 24
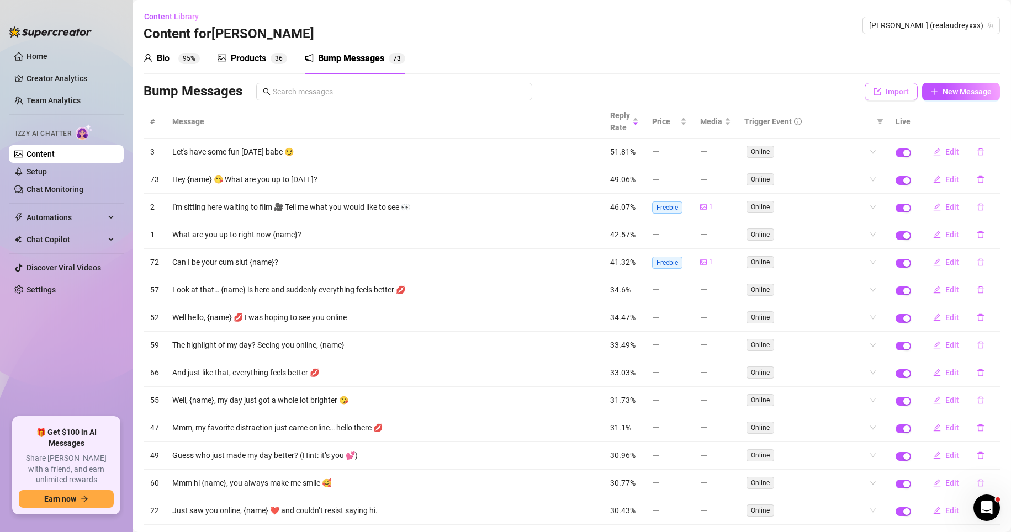
click at [857, 91] on icon "import" at bounding box center [877, 92] width 8 height 8
type textarea "Type your message here..."
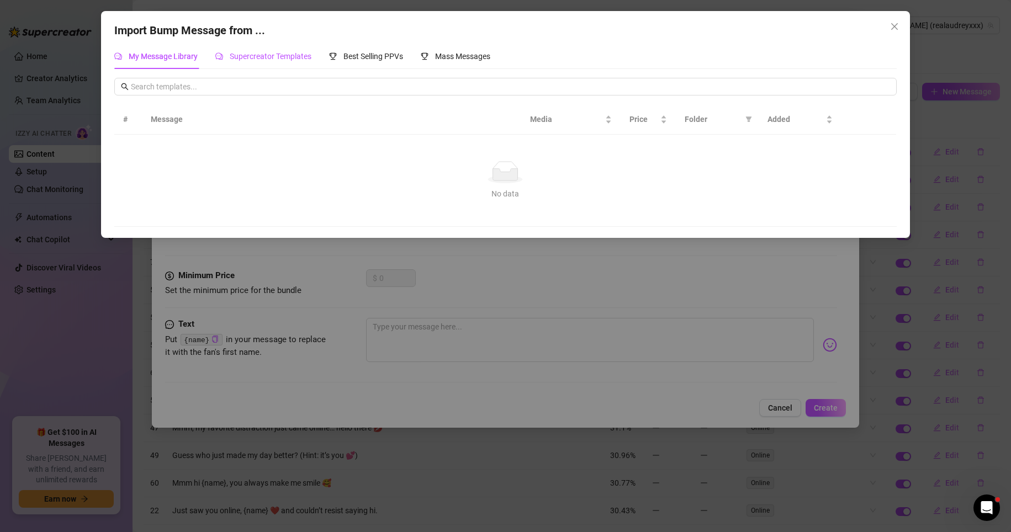
click at [259, 57] on span "Supercreator Templates" at bounding box center [271, 56] width 82 height 9
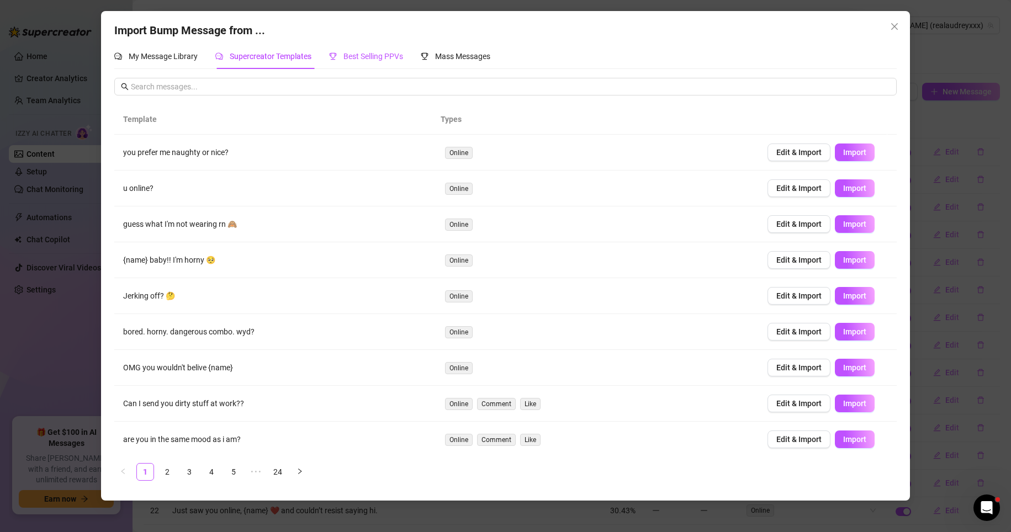
click at [352, 57] on span "Best Selling PPVs" at bounding box center [373, 56] width 60 height 9
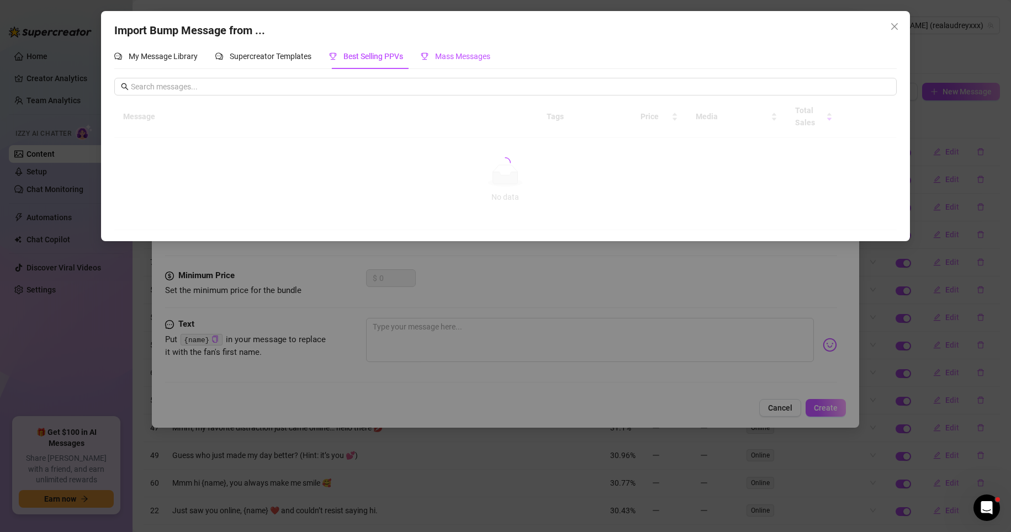
click at [485, 57] on span "Mass Messages" at bounding box center [462, 56] width 55 height 9
click at [857, 28] on icon "close" at bounding box center [894, 26] width 7 height 7
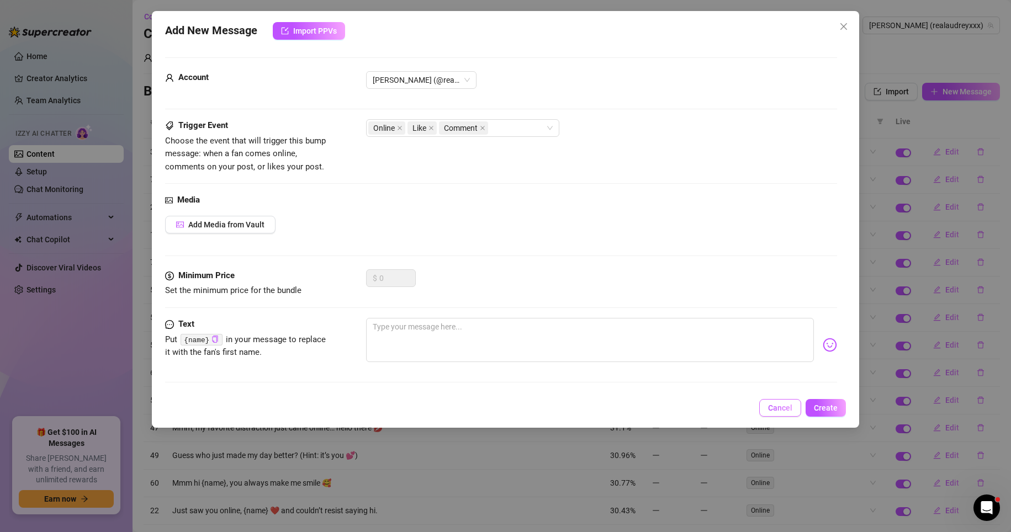
click at [777, 411] on span "Cancel" at bounding box center [780, 408] width 24 height 9
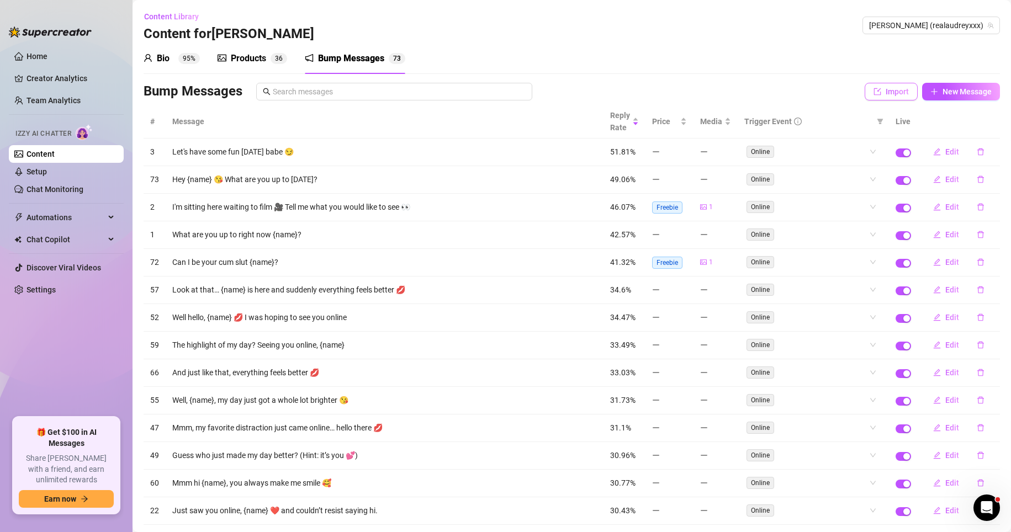
click at [857, 93] on span "Import" at bounding box center [897, 91] width 23 height 9
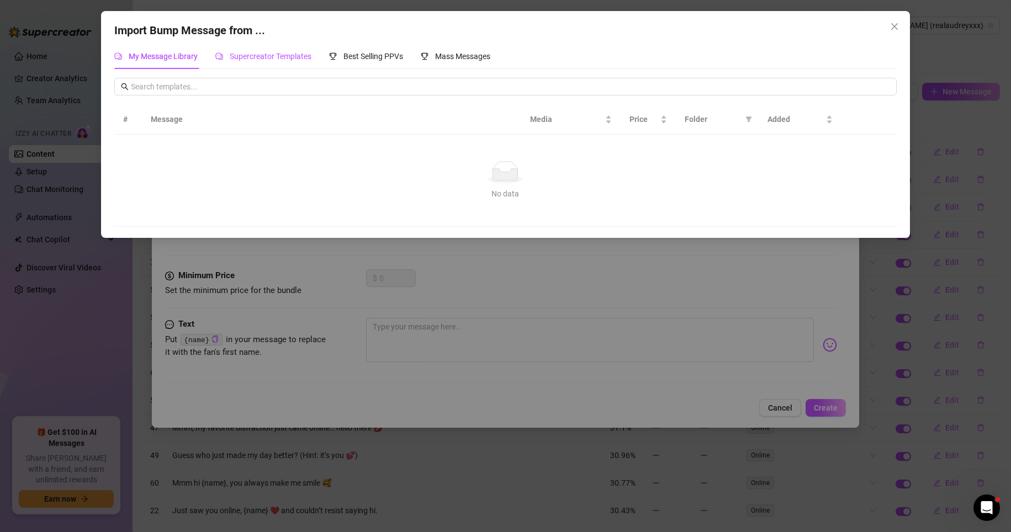
click at [295, 62] on div "Supercreator Templates" at bounding box center [263, 56] width 96 height 12
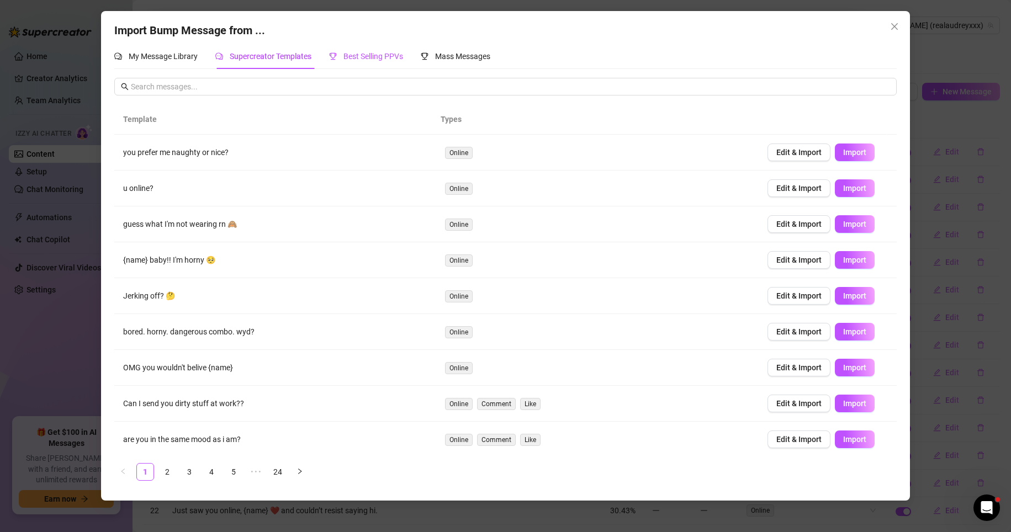
click at [355, 59] on span "Best Selling PPVs" at bounding box center [373, 56] width 60 height 9
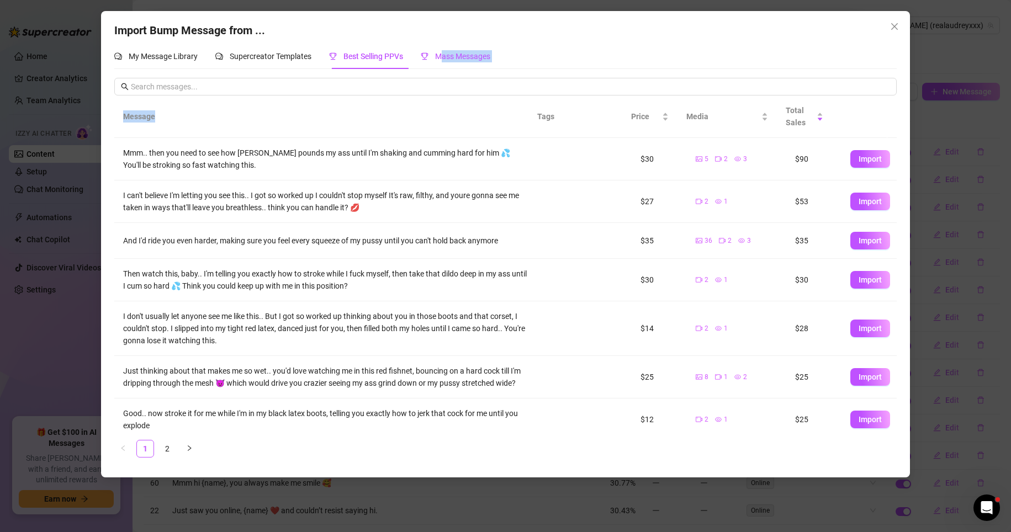
drag, startPoint x: 444, startPoint y: 59, endPoint x: 385, endPoint y: 206, distance: 158.5
click at [457, 176] on div "My Message Library Supercreator Templates Best Selling PPVs Mass Messages # Mes…" at bounding box center [505, 255] width 782 height 422
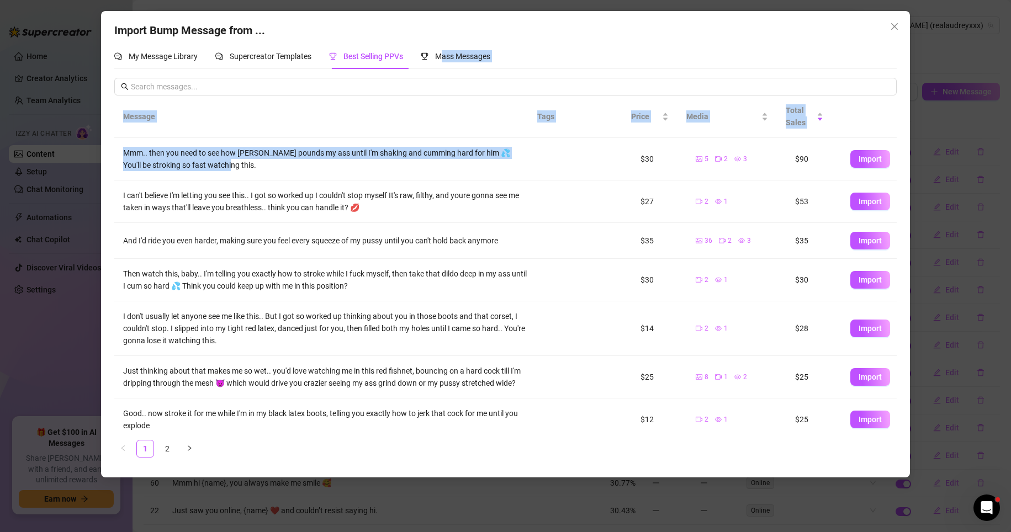
click at [480, 122] on th "Message" at bounding box center [321, 117] width 414 height 43
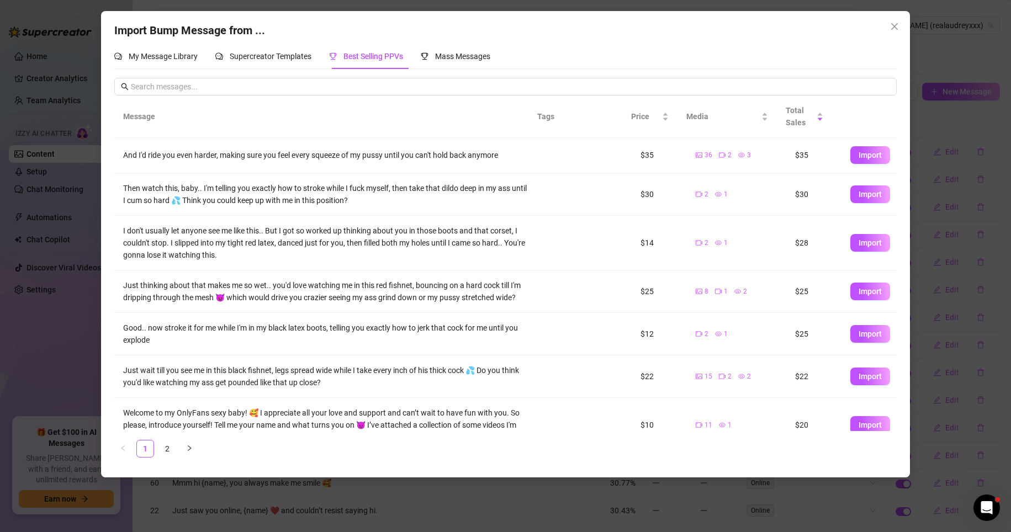
scroll to position [162, 0]
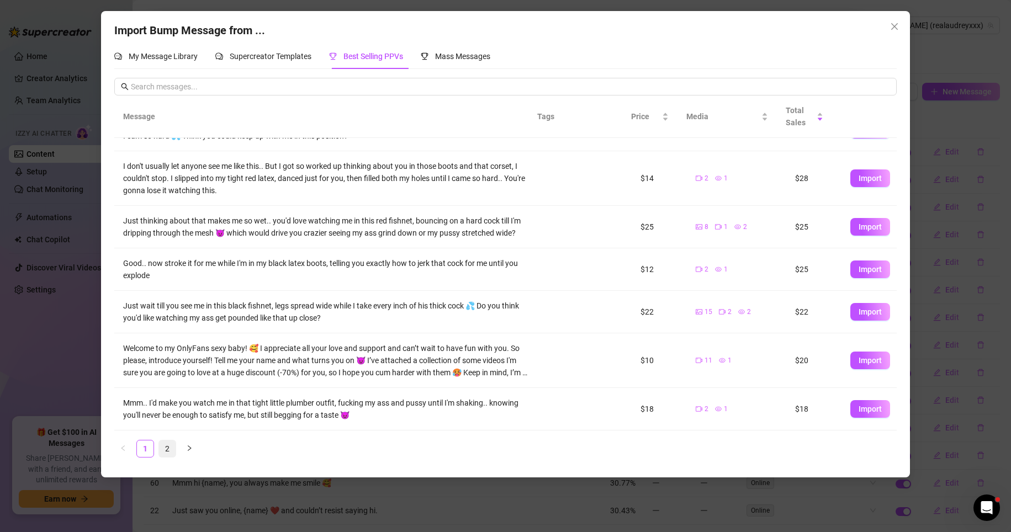
click at [168, 448] on link "2" at bounding box center [167, 449] width 17 height 17
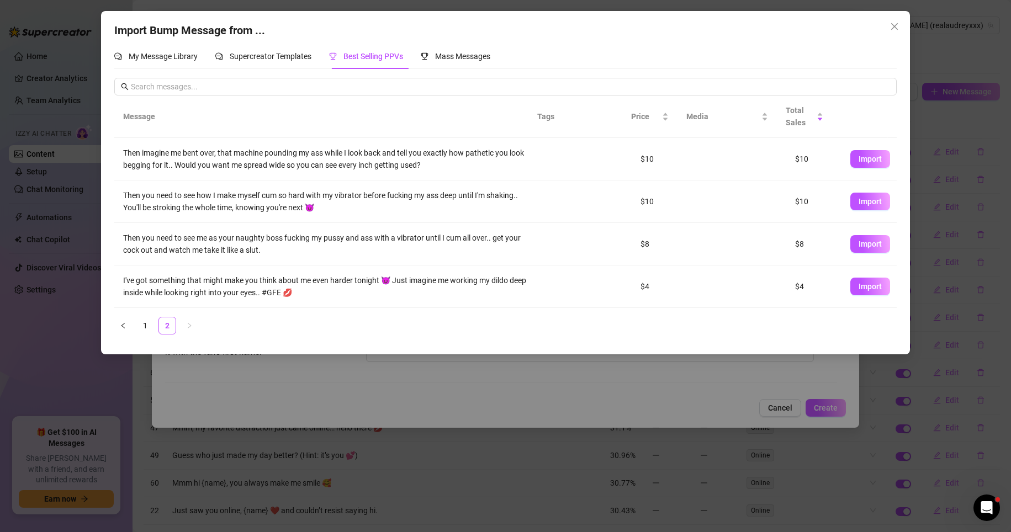
scroll to position [0, 0]
click at [138, 325] on link "1" at bounding box center [145, 325] width 17 height 17
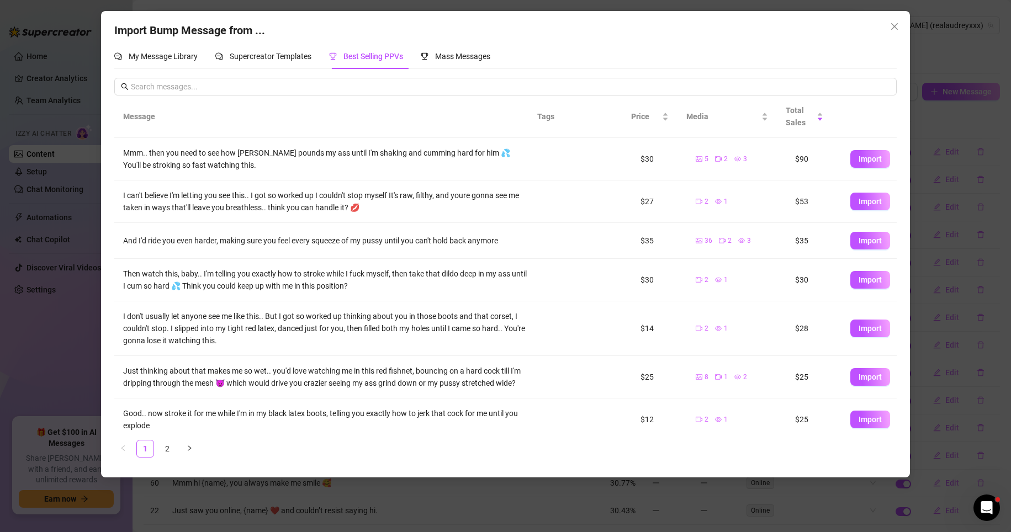
click at [857, 22] on div "Import Bump Message from ..." at bounding box center [505, 30] width 782 height 17
click at [857, 25] on icon "close" at bounding box center [894, 26] width 9 height 9
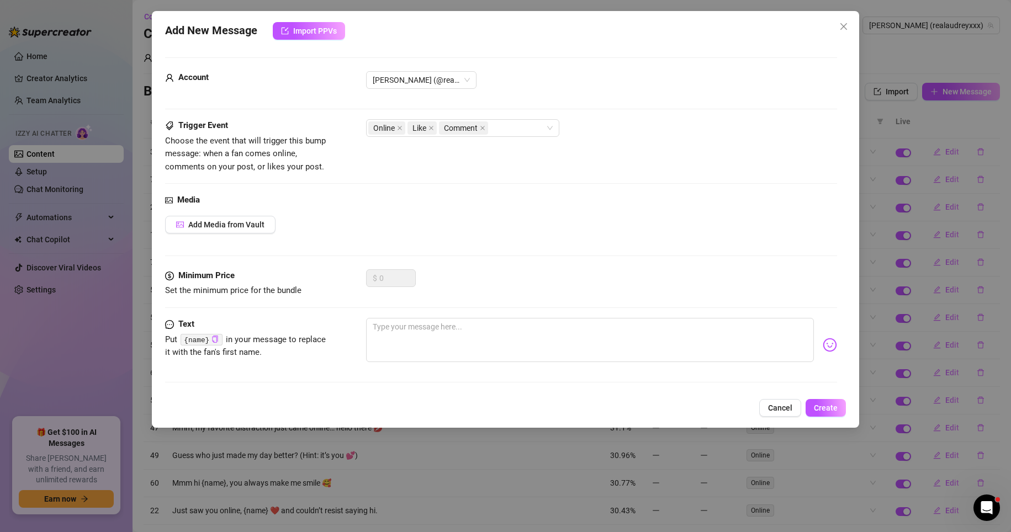
drag, startPoint x: 843, startPoint y: 24, endPoint x: 632, endPoint y: 118, distance: 230.8
click at [839, 23] on icon "close" at bounding box center [843, 26] width 9 height 9
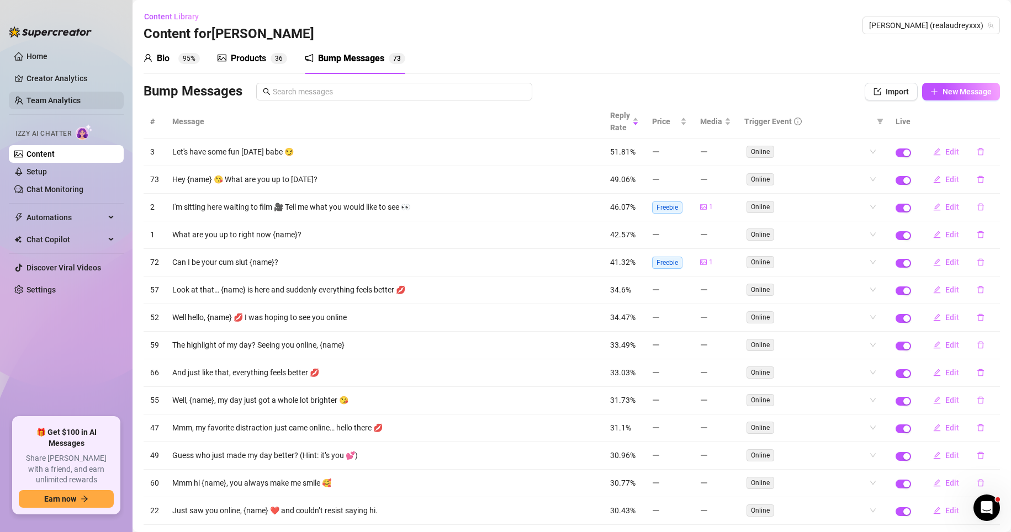
click at [72, 100] on link "Team Analytics" at bounding box center [54, 100] width 54 height 9
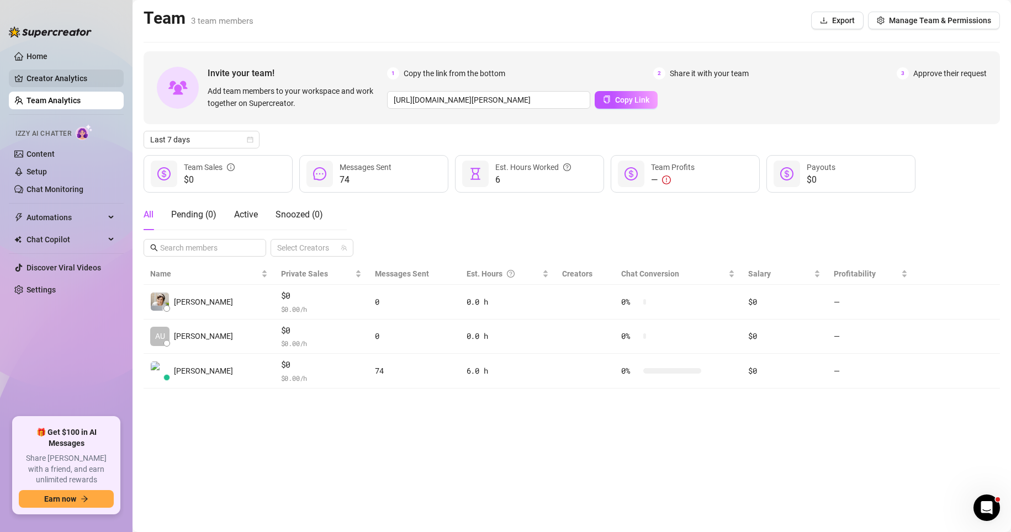
click at [65, 71] on link "Creator Analytics" at bounding box center [71, 79] width 88 height 18
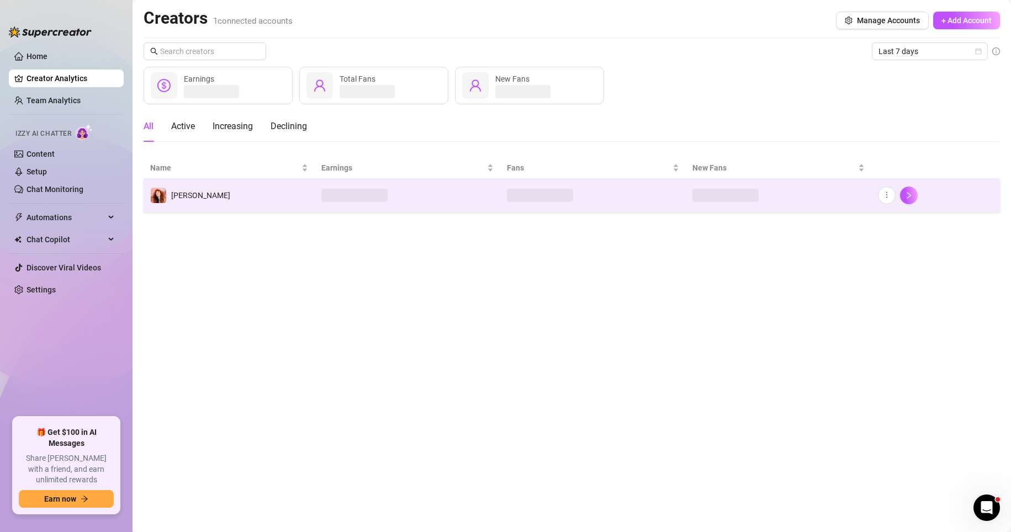
click at [198, 198] on td "[PERSON_NAME]" at bounding box center [229, 195] width 171 height 33
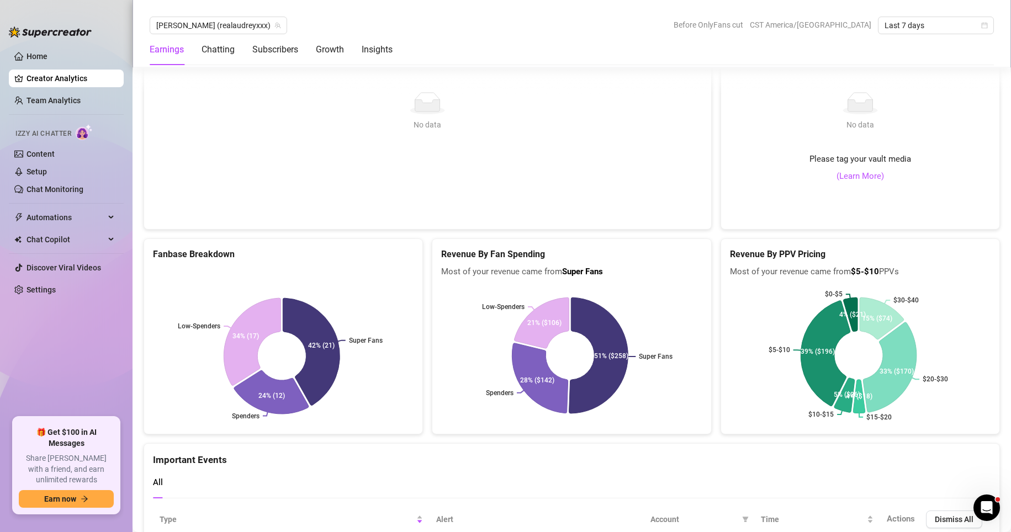
scroll to position [2335, 0]
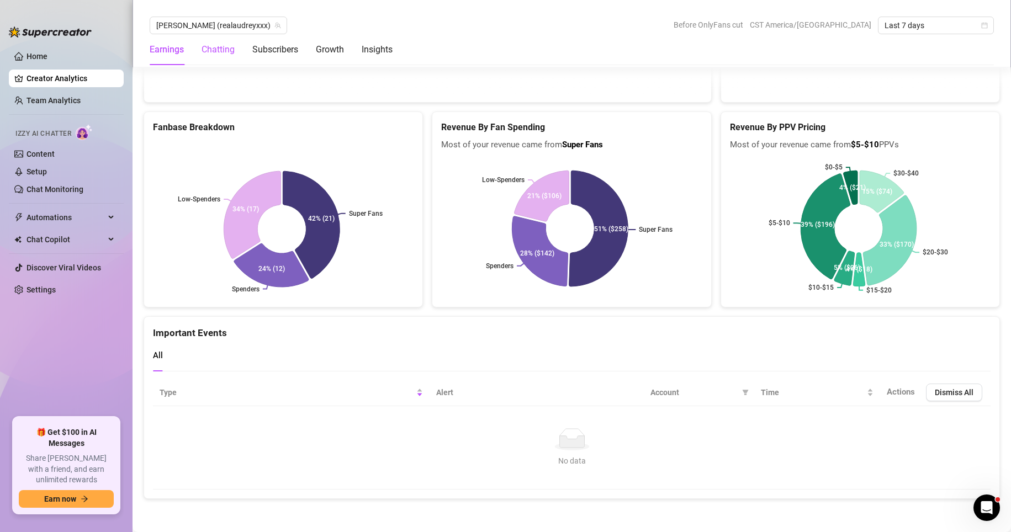
click at [215, 47] on div "Chatting" at bounding box center [218, 49] width 33 height 13
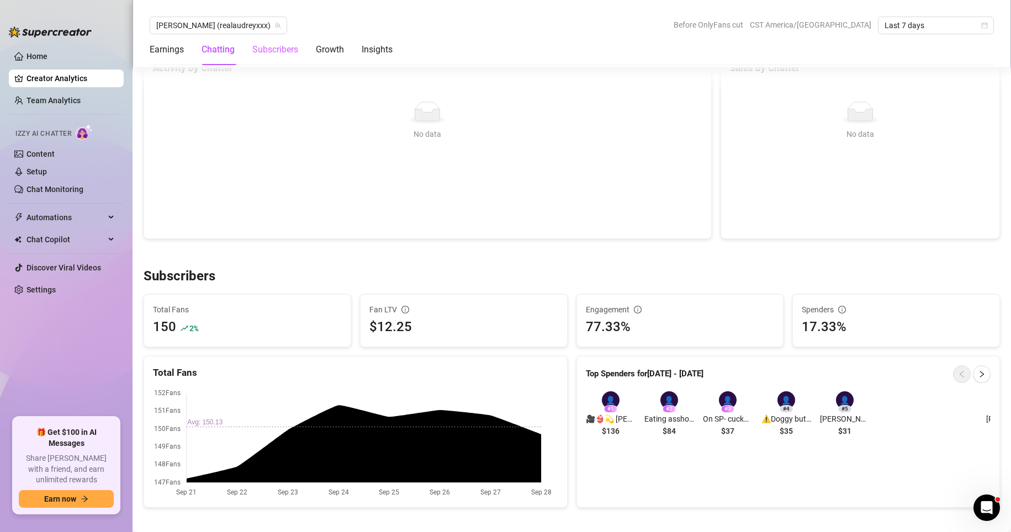
scroll to position [389, 0]
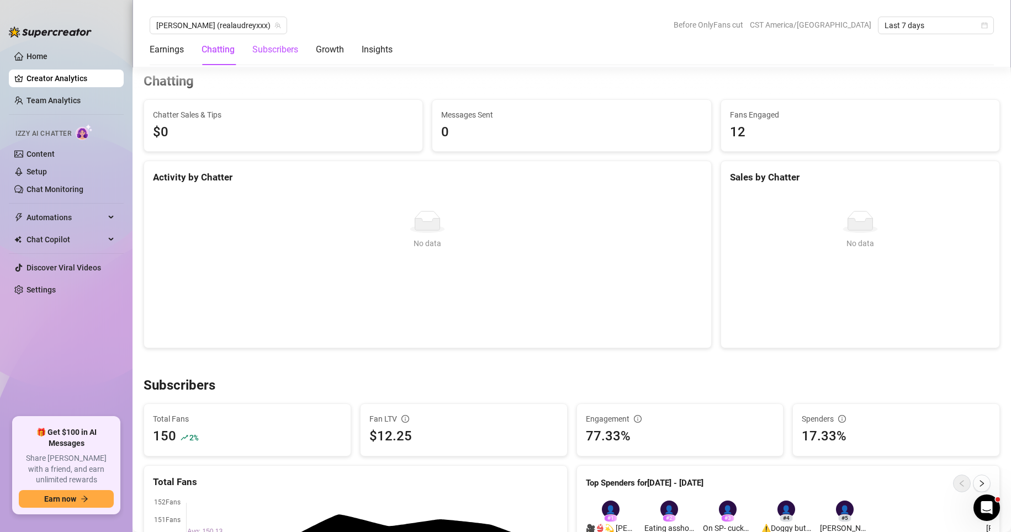
click at [258, 51] on div "Subscribers" at bounding box center [275, 49] width 46 height 13
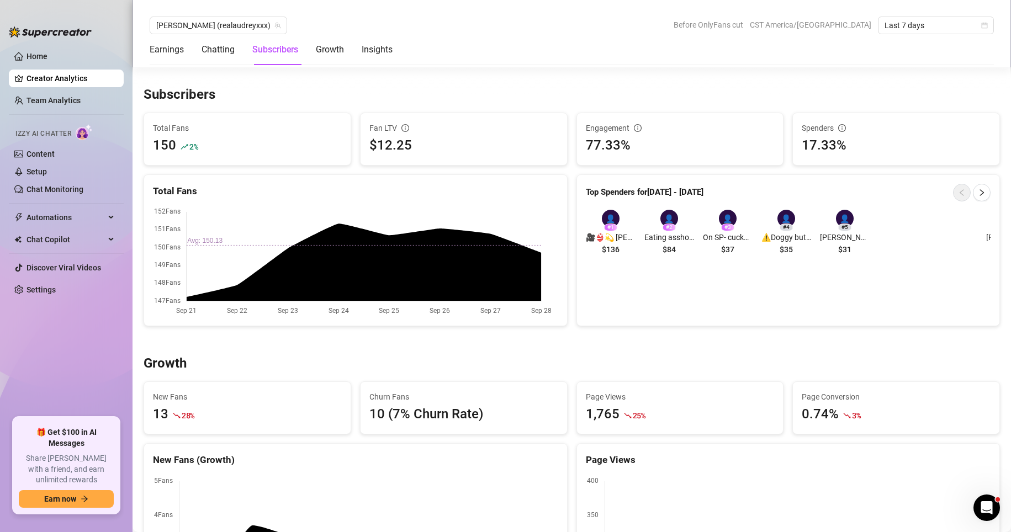
scroll to position [693, 0]
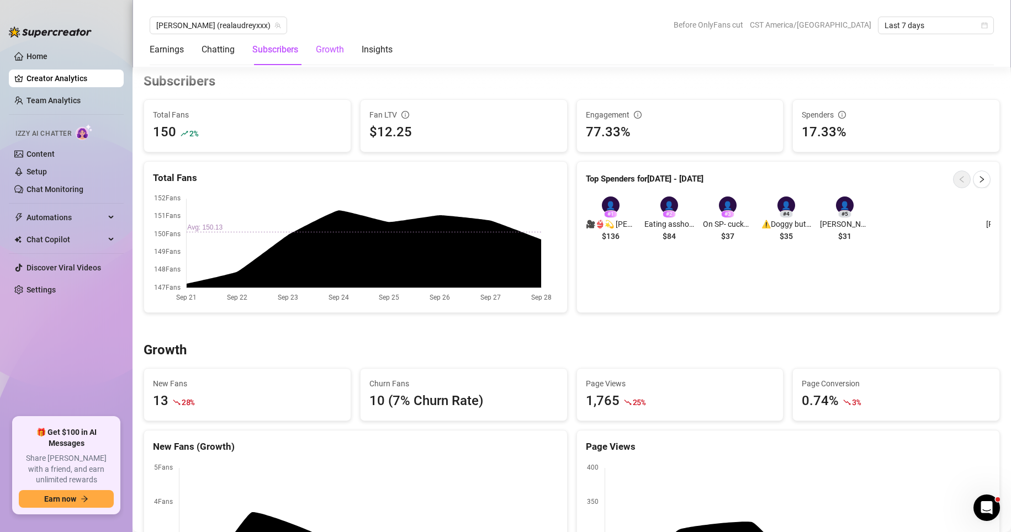
click at [326, 51] on div "Growth" at bounding box center [330, 49] width 28 height 13
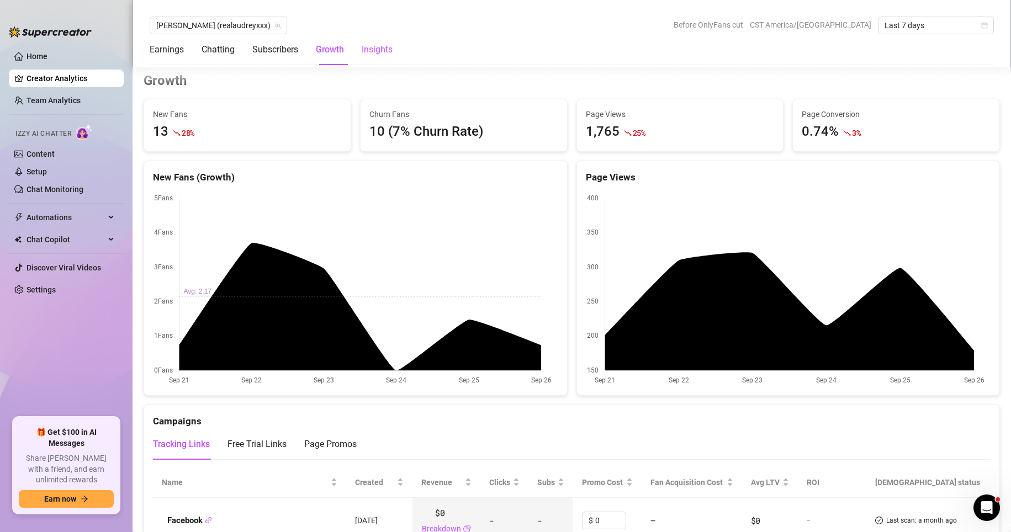
click at [379, 51] on div "Insights" at bounding box center [377, 49] width 31 height 13
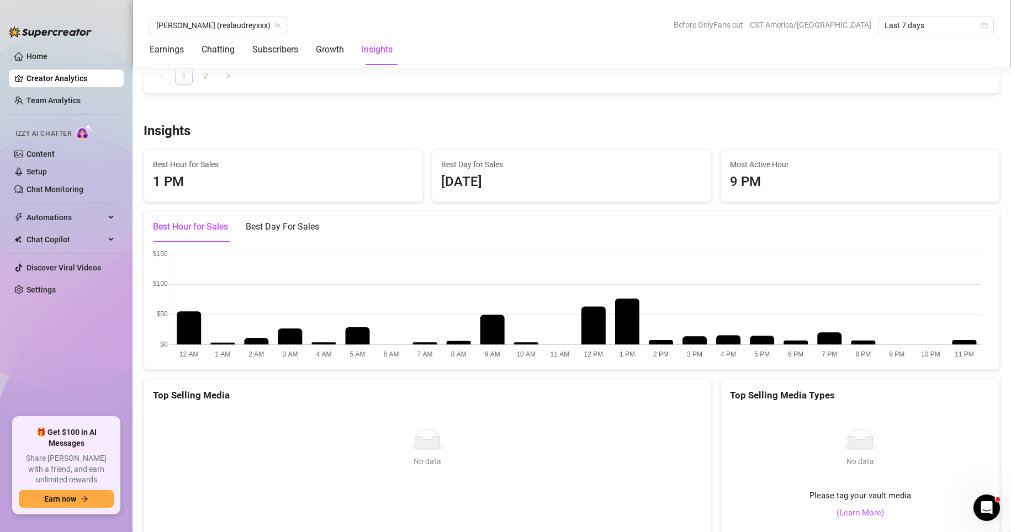
scroll to position [1921, 0]
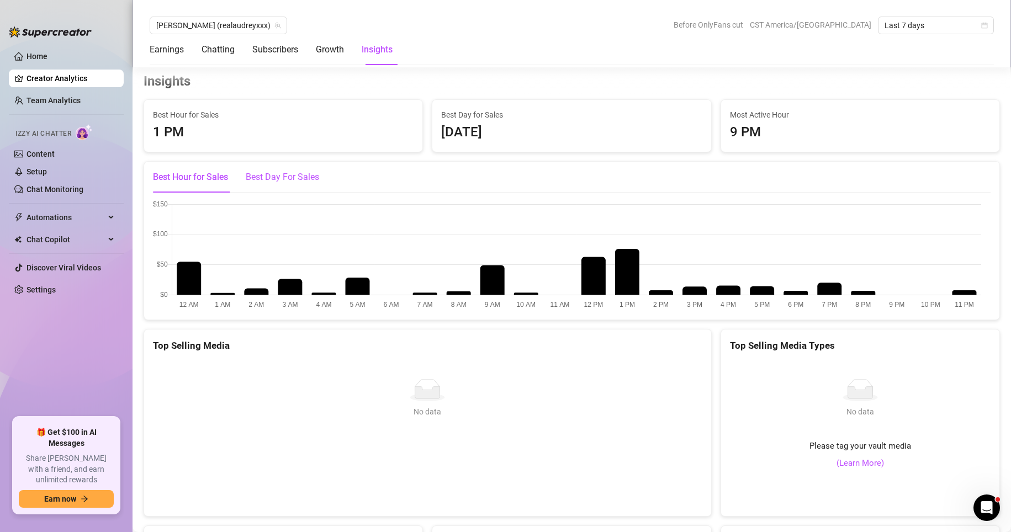
click at [274, 183] on div "Best Day For Sales" at bounding box center [282, 177] width 73 height 13
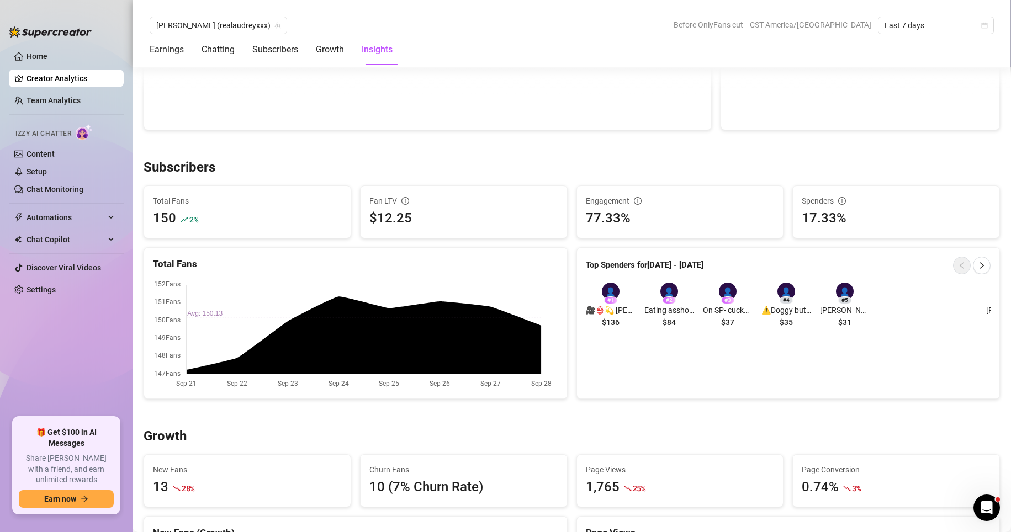
scroll to position [348, 0]
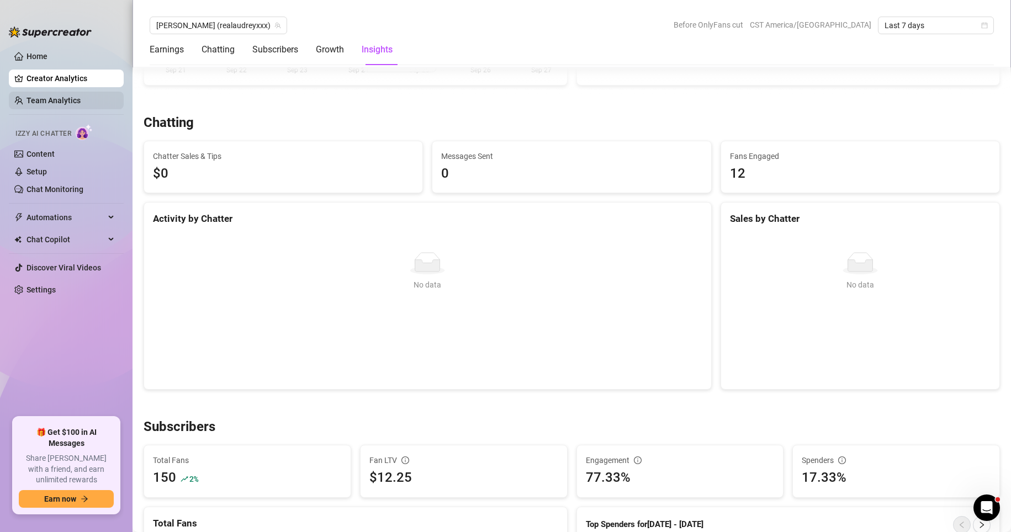
click at [48, 96] on link "Team Analytics" at bounding box center [54, 100] width 54 height 9
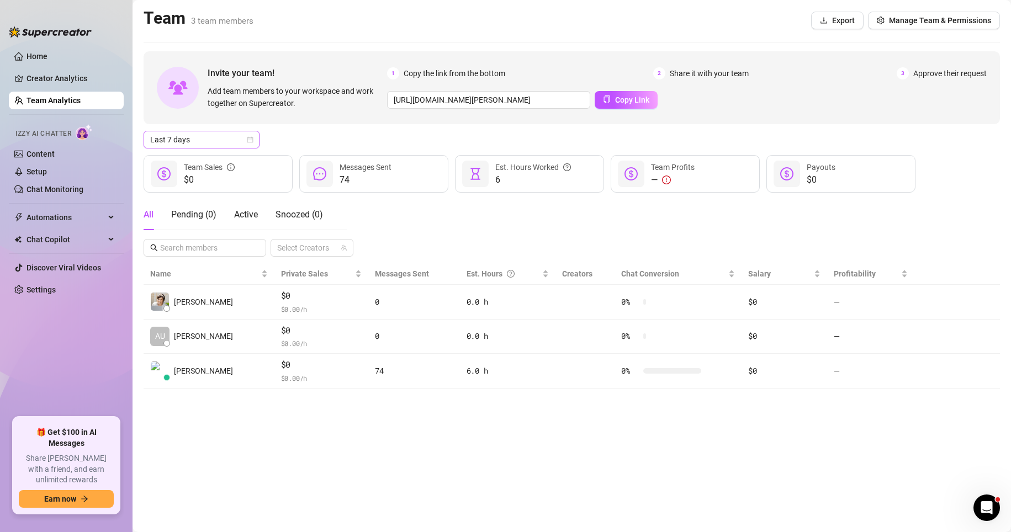
click at [169, 142] on span "Last 7 days" at bounding box center [201, 139] width 103 height 17
click at [168, 218] on div "Last 90 days" at bounding box center [201, 215] width 98 height 12
click at [47, 61] on link "Home" at bounding box center [37, 56] width 21 height 9
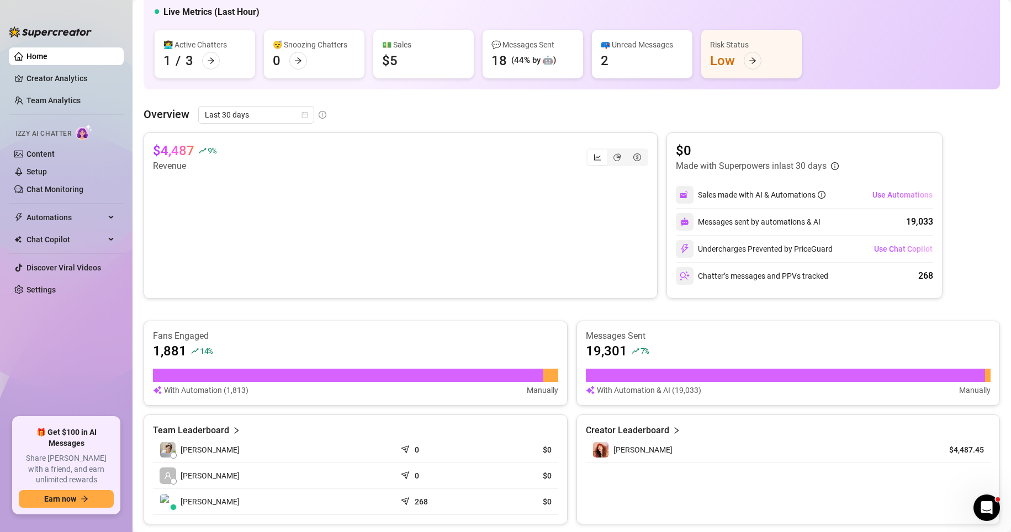
scroll to position [110, 0]
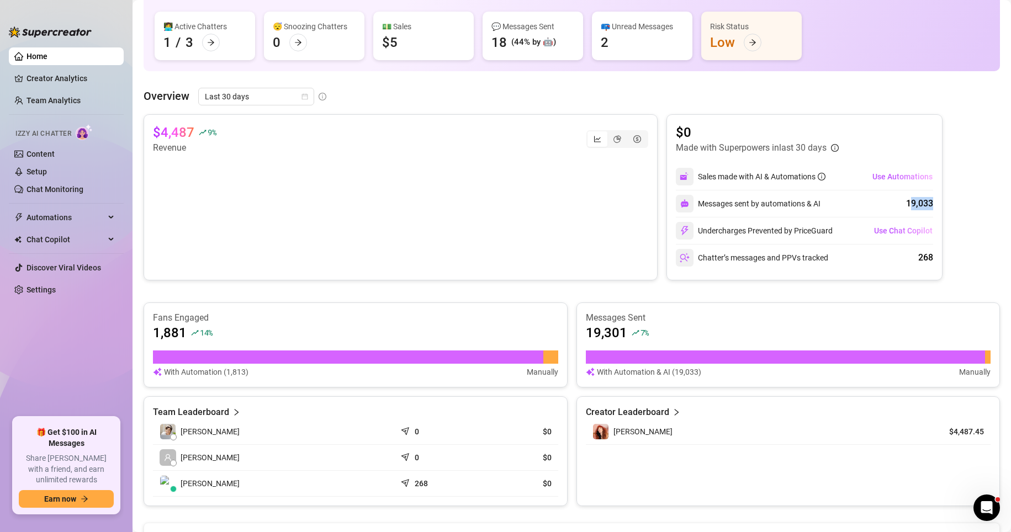
drag, startPoint x: 904, startPoint y: 204, endPoint x: 910, endPoint y: 200, distance: 6.9
click at [857, 202] on div "$4,487 9 % Revenue $0 Made with Superpowers in last 30 days Sales made with AI …" at bounding box center [572, 197] width 856 height 166
click at [857, 198] on div "Messages sent by automations & AI 19,033" at bounding box center [804, 203] width 257 height 27
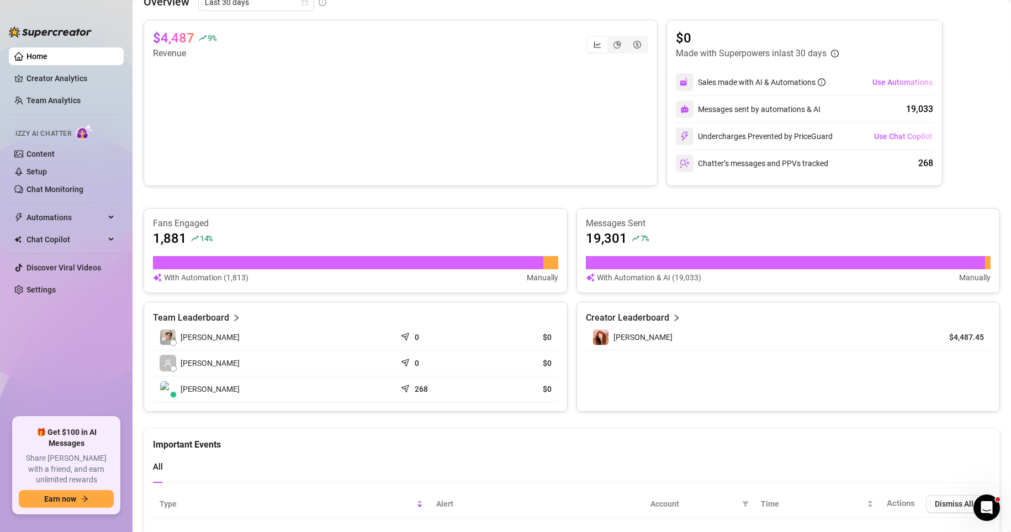
scroll to position [40, 0]
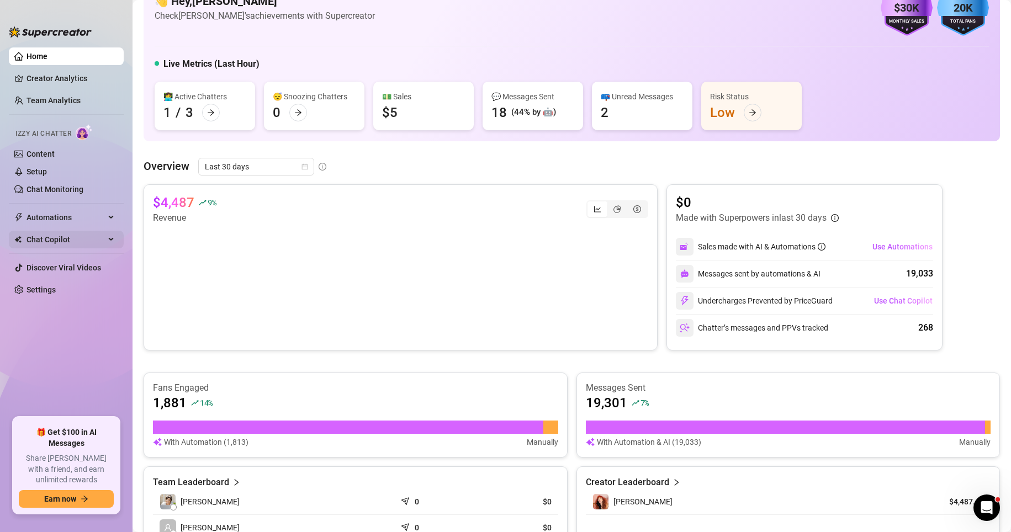
click at [47, 235] on span "Chat Copilot" at bounding box center [66, 240] width 78 height 18
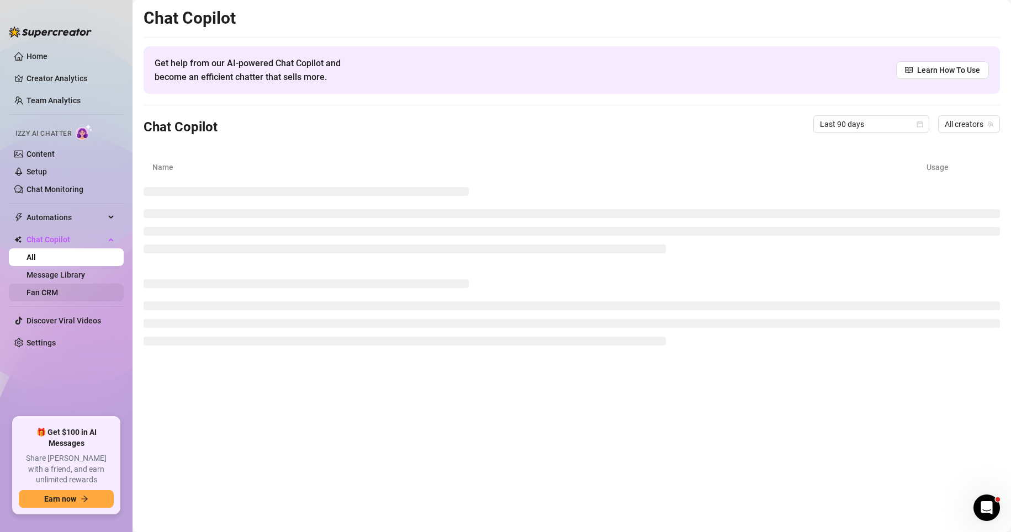
click at [56, 296] on link "Fan CRM" at bounding box center [42, 292] width 31 height 9
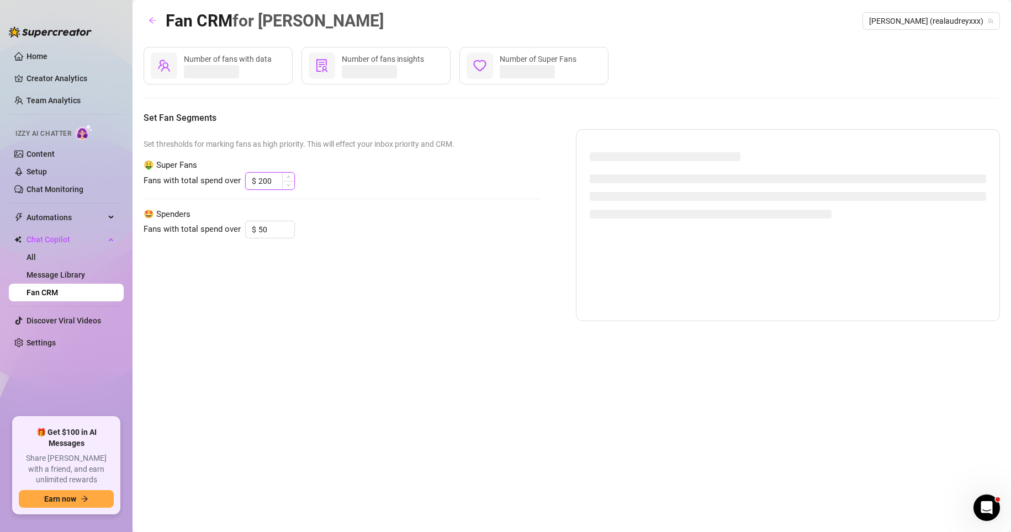
click at [271, 187] on input "200" at bounding box center [276, 181] width 36 height 17
type input "250"
click at [390, 206] on div "Set thresholds for marking fans as high priority. This will effect your inbox p…" at bounding box center [342, 225] width 397 height 192
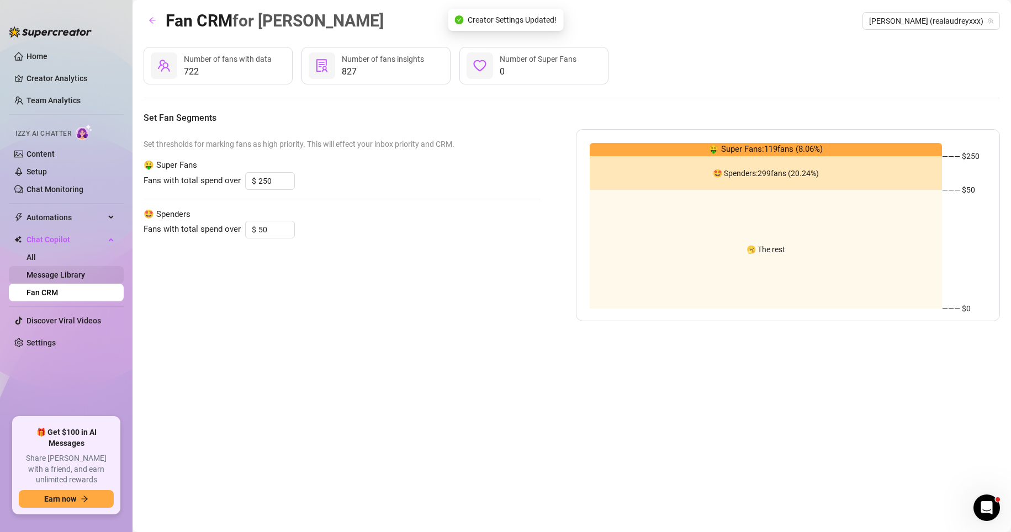
click at [41, 271] on link "Message Library" at bounding box center [56, 275] width 59 height 9
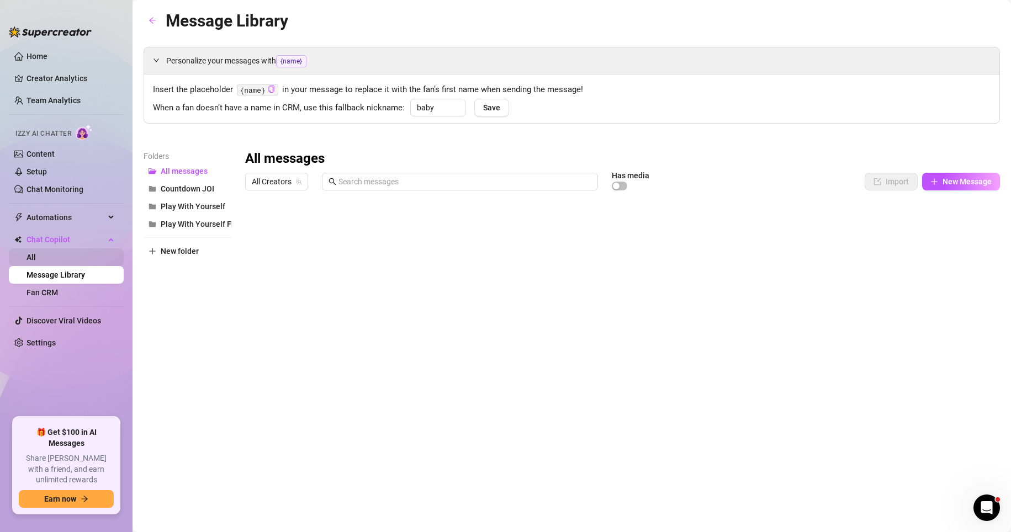
click at [36, 253] on link "All" at bounding box center [31, 257] width 9 height 9
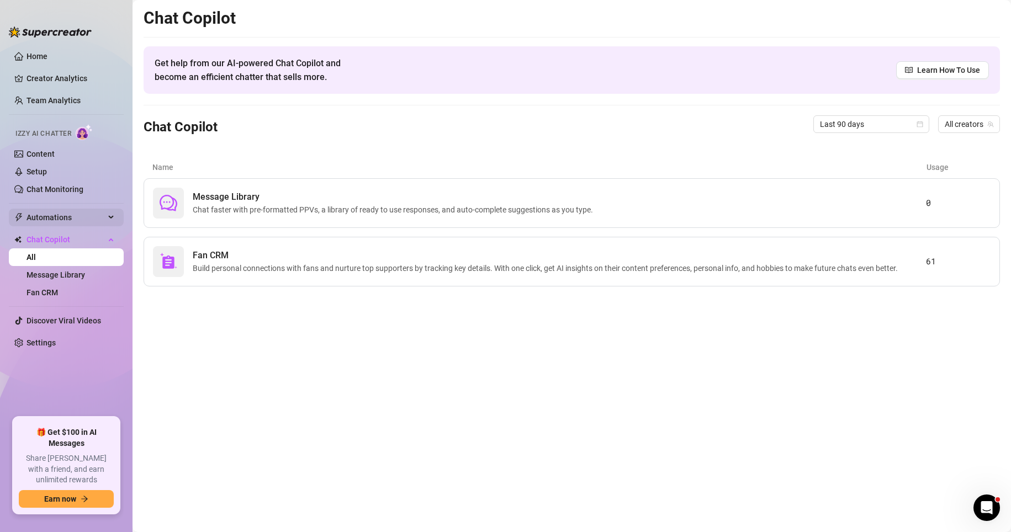
click at [76, 211] on span "Automations" at bounding box center [66, 218] width 78 height 18
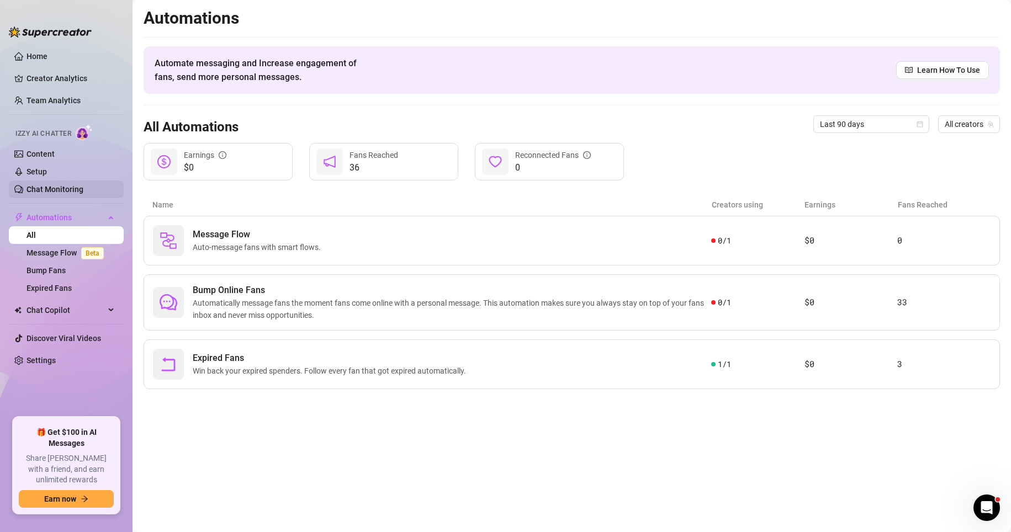
click at [80, 190] on link "Chat Monitoring" at bounding box center [55, 189] width 57 height 9
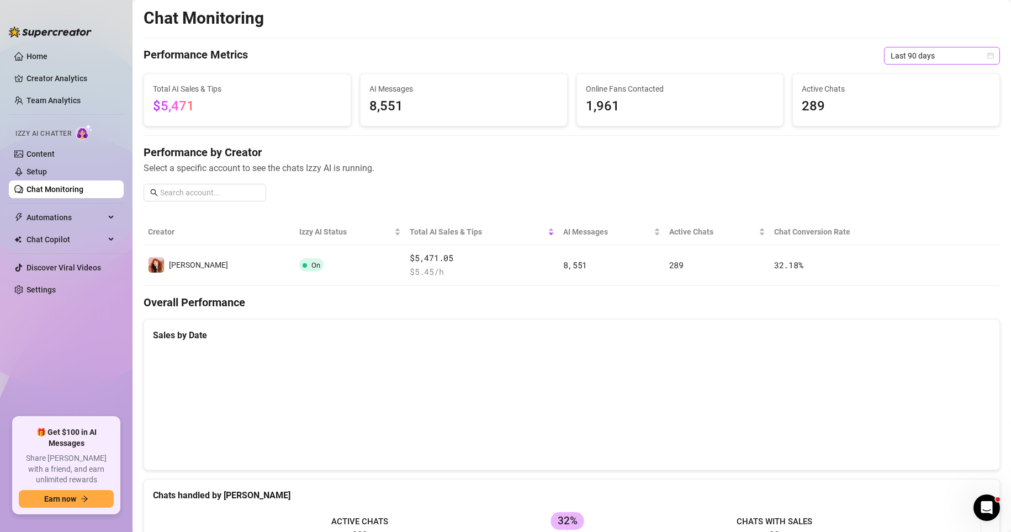
click at [857, 50] on span "Last 90 days" at bounding box center [942, 55] width 103 height 17
click at [857, 93] on div "Last 7 days" at bounding box center [932, 95] width 98 height 12
click at [857, 56] on span "Last 7 days" at bounding box center [942, 55] width 103 height 17
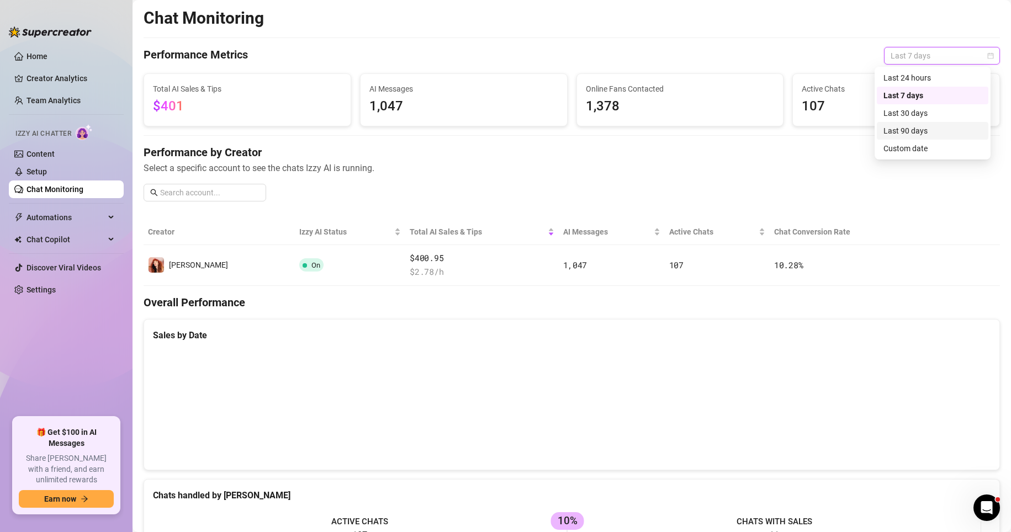
click at [857, 136] on div "Last 90 days" at bounding box center [932, 131] width 98 height 12
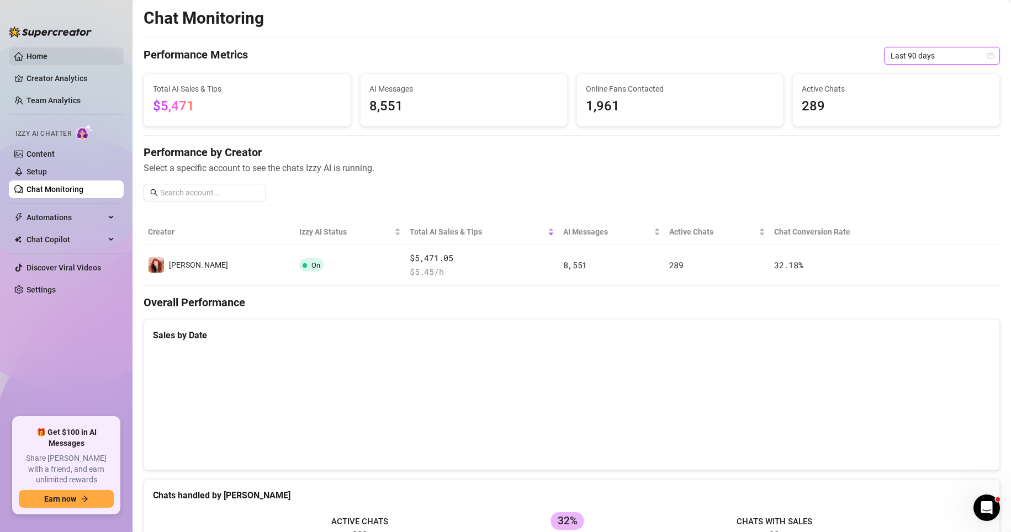
click at [47, 57] on link "Home" at bounding box center [37, 56] width 21 height 9
